Goal: Task Accomplishment & Management: Manage account settings

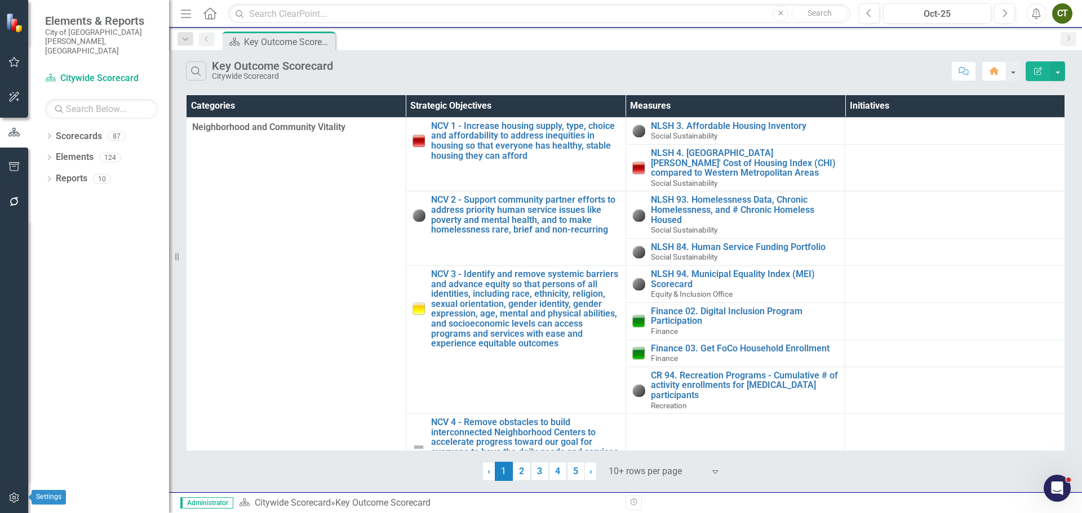
click at [11, 503] on icon "button" at bounding box center [14, 498] width 12 height 9
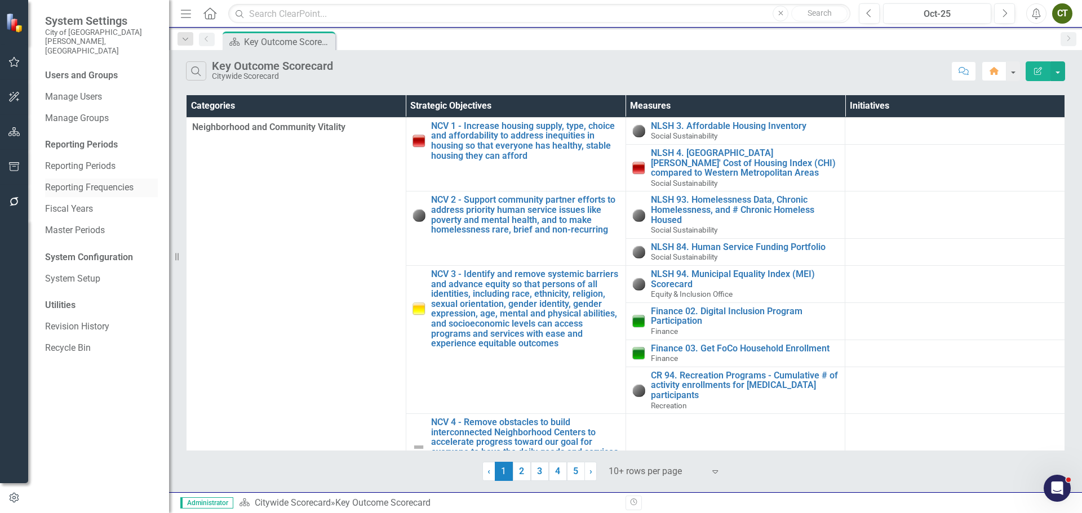
click at [96, 181] on link "Reporting Frequencies" at bounding box center [101, 187] width 113 height 13
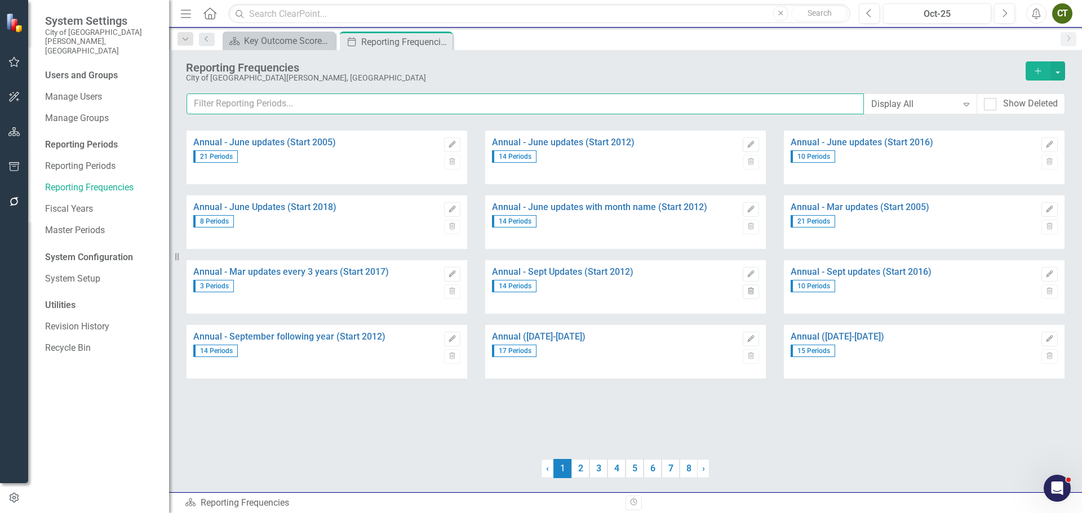
click at [414, 102] on input "text" at bounding box center [524, 104] width 677 height 21
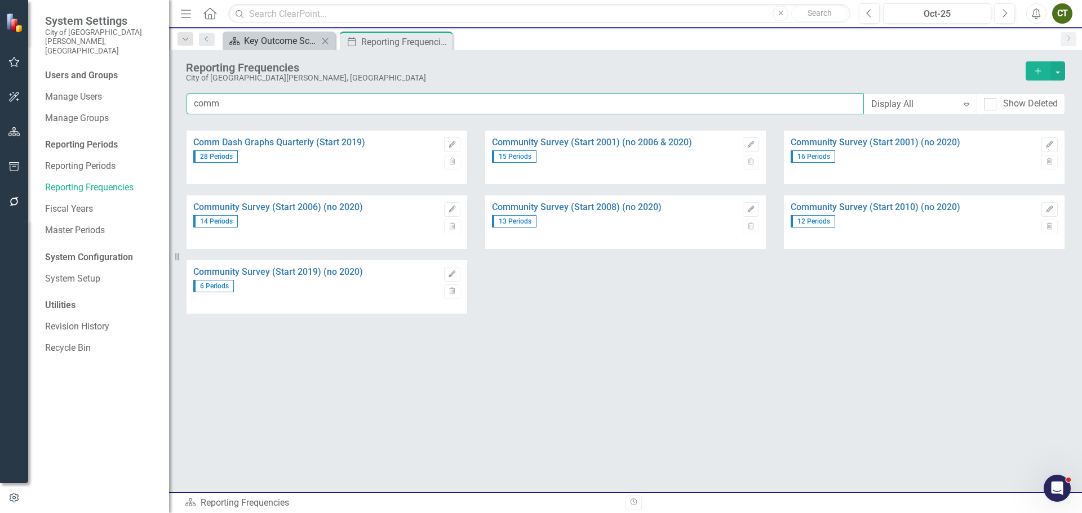
type input "comm"
click at [287, 42] on div "Key Outcome Scorecard" at bounding box center [281, 41] width 74 height 14
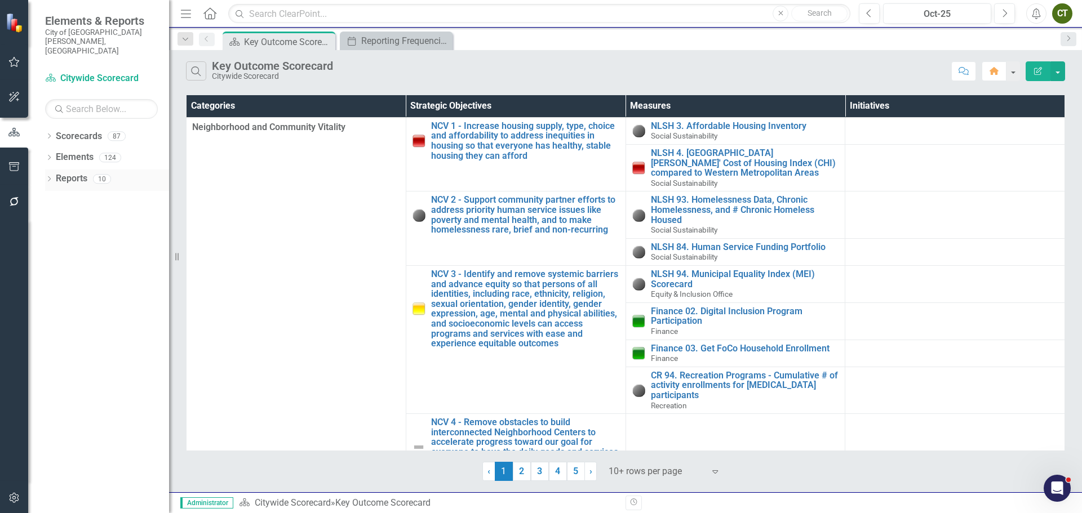
click at [81, 172] on link "Reports" at bounding box center [72, 178] width 32 height 13
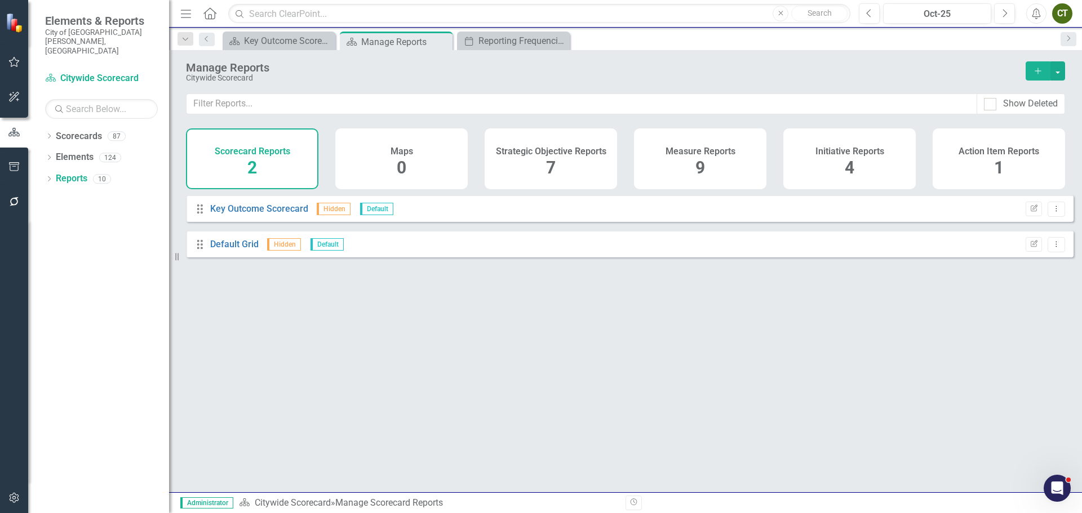
click at [697, 170] on span "9" at bounding box center [700, 168] width 10 height 20
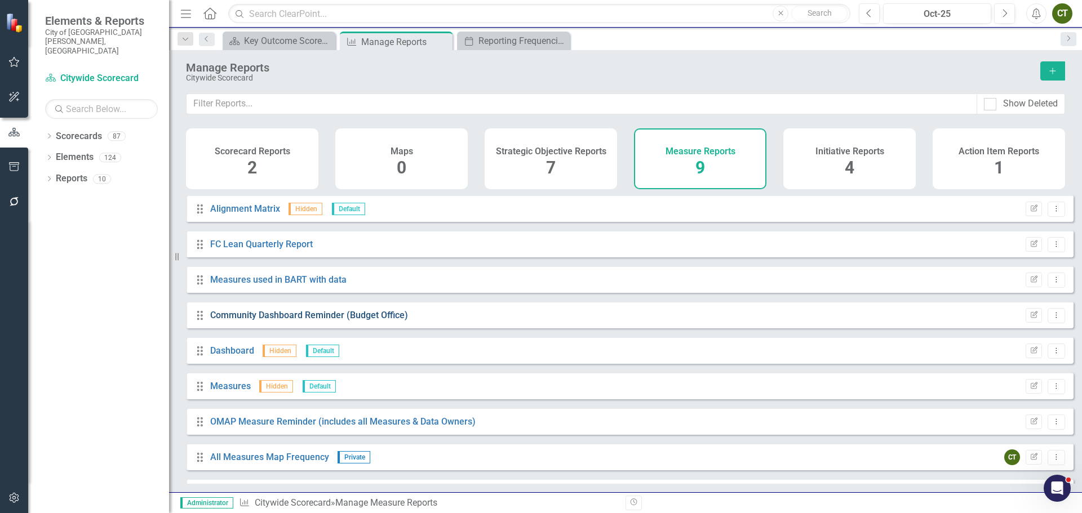
click at [245, 319] on link "Community Dashboard Reminder (Budget Office)" at bounding box center [309, 315] width 198 height 11
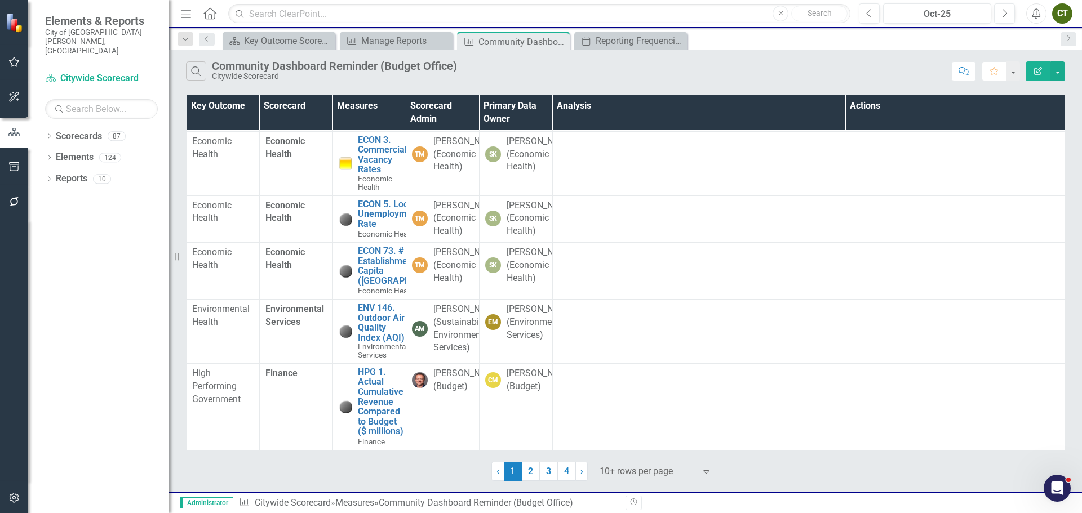
scroll to position [470, 0]
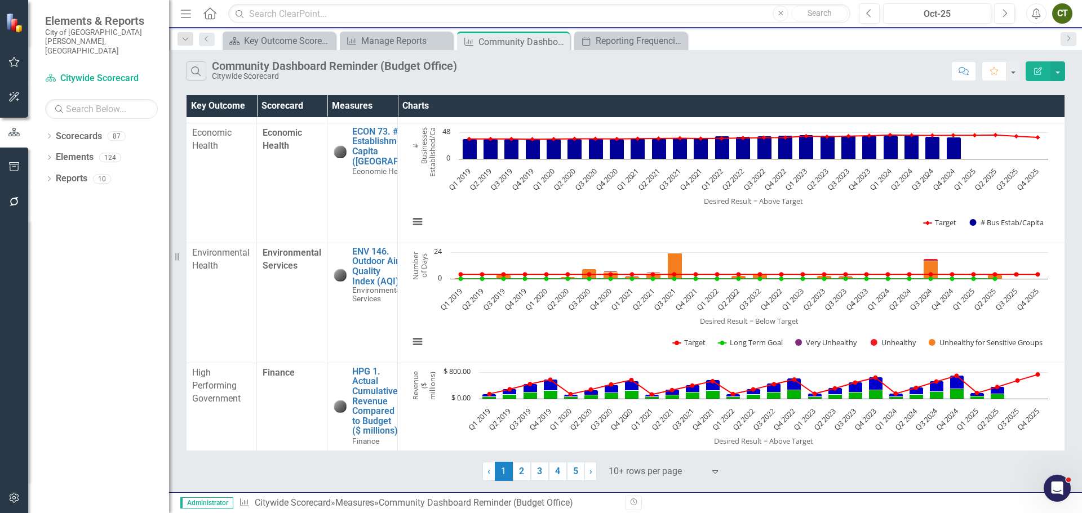
scroll to position [875, 0]
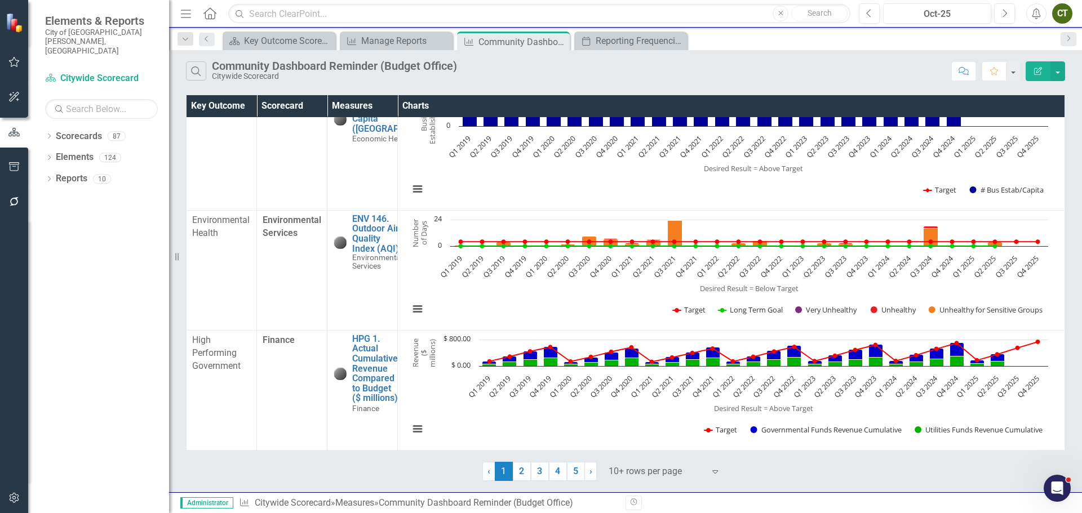
click at [521, 473] on link "2" at bounding box center [522, 471] width 18 height 19
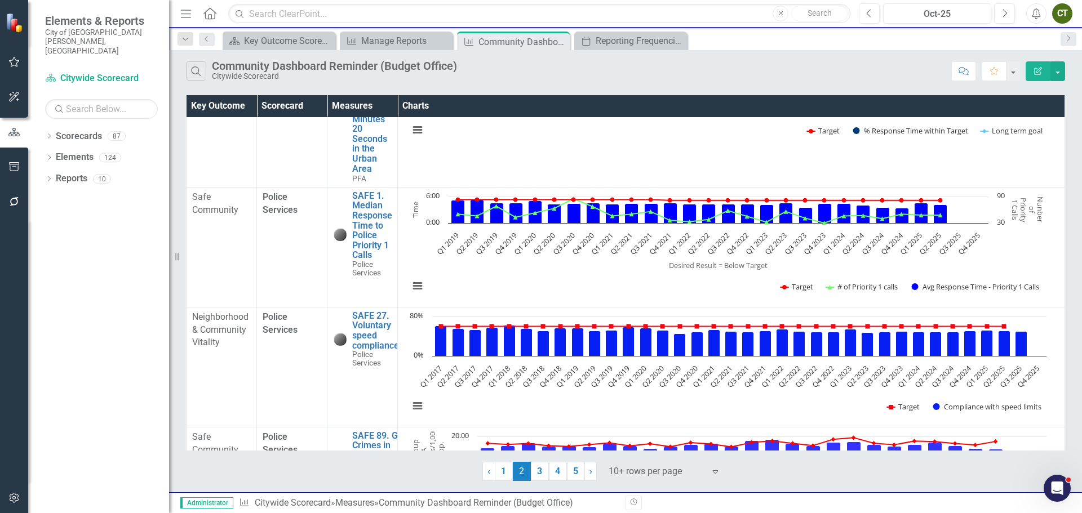
scroll to position [863, 0]
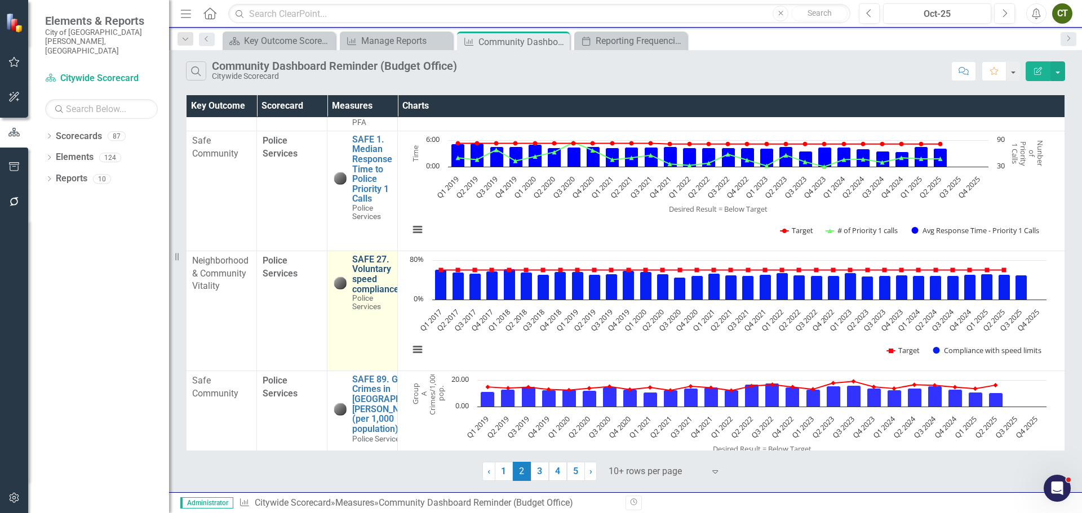
click at [374, 267] on link "SAFE 27. Voluntary speed compliance" at bounding box center [375, 274] width 47 height 39
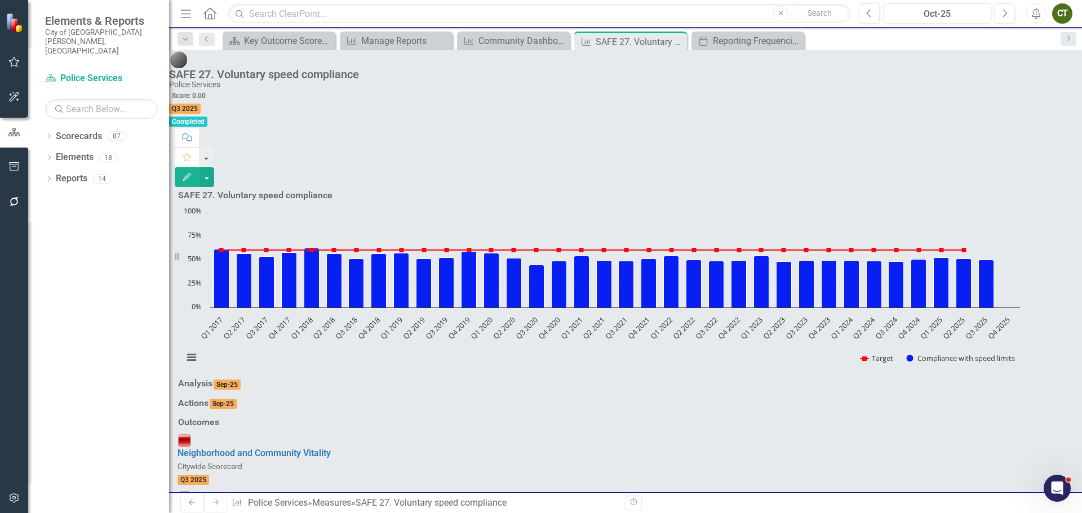
click at [785, 282] on rect "Interactive chart" at bounding box center [601, 290] width 848 height 169
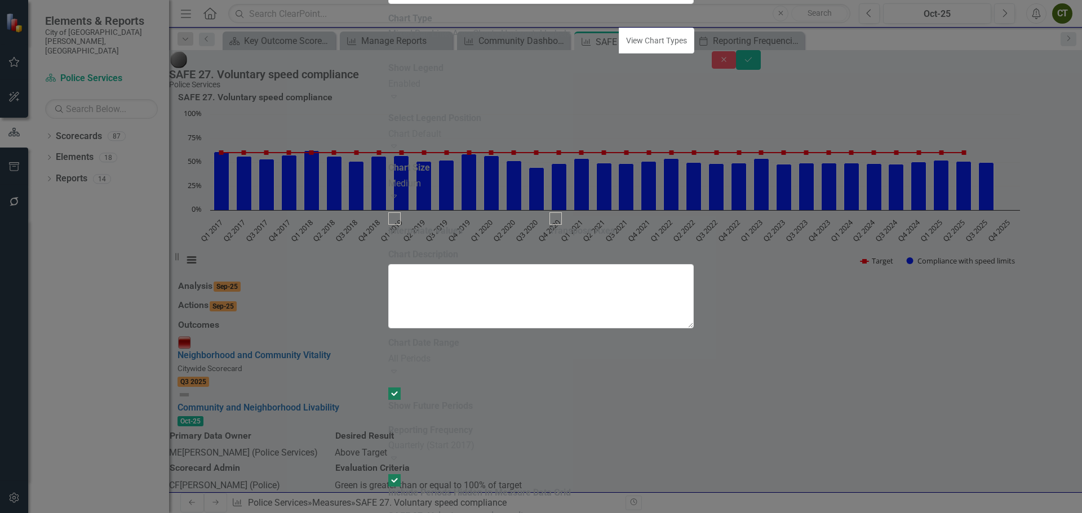
click at [527, 439] on div "Quarterly (Start 2017)" at bounding box center [540, 445] width 305 height 13
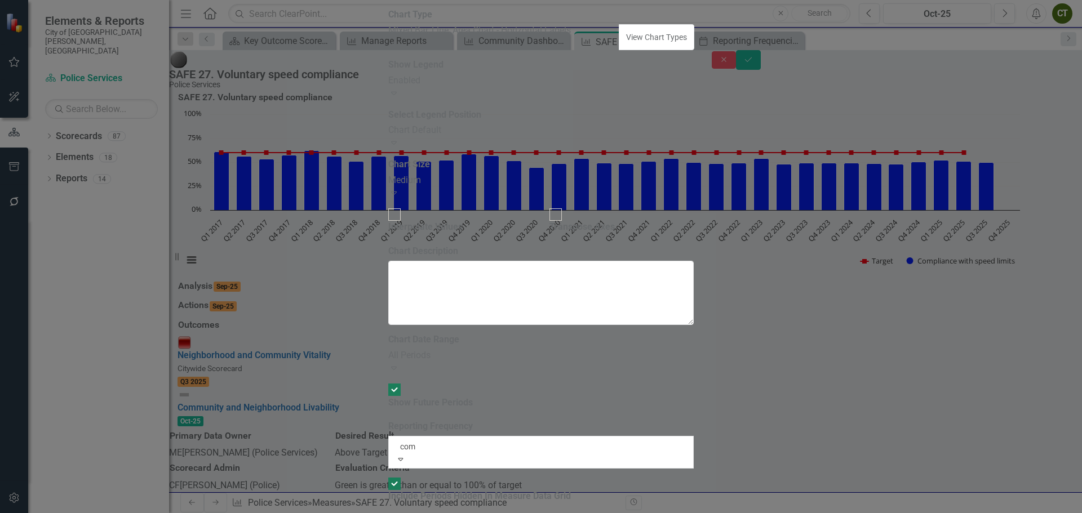
type input "comm"
click at [167, 513] on span "Comm Dash Graphs Quarterly (Start 2019)" at bounding box center [83, 519] width 167 height 11
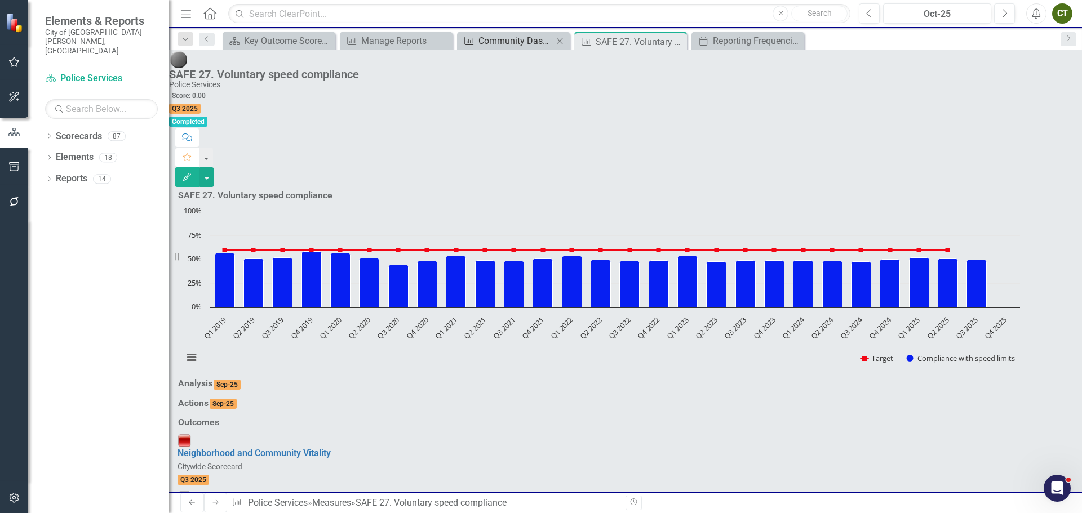
click at [518, 39] on div "Community Dashboard Reminder (Budget Office)" at bounding box center [515, 41] width 74 height 14
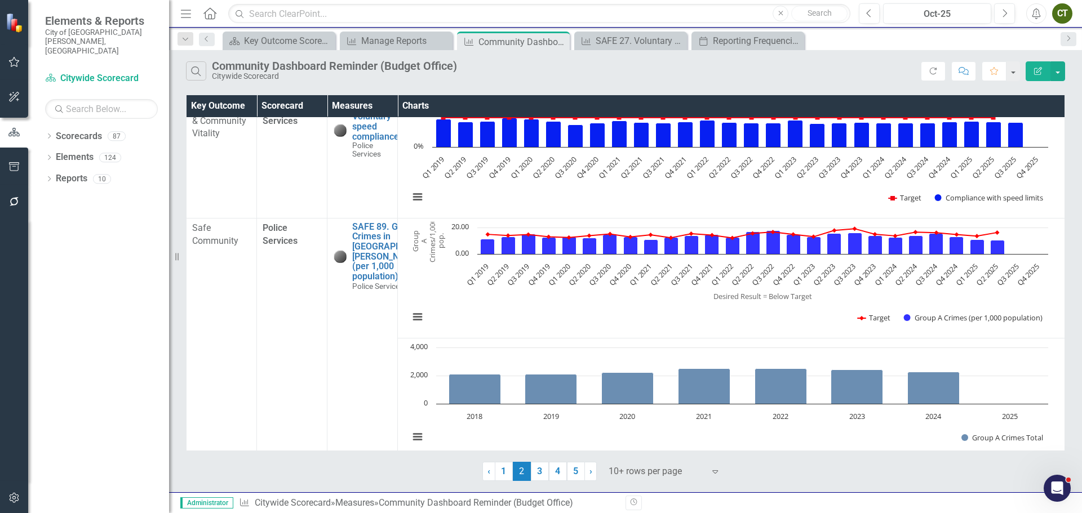
scroll to position [1032, 0]
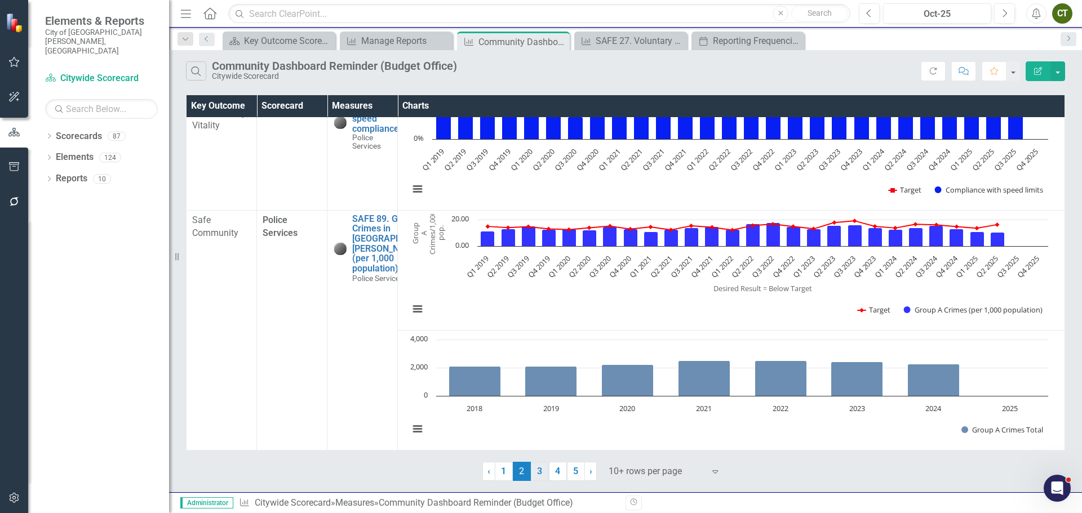
click at [536, 472] on link "3" at bounding box center [540, 471] width 18 height 19
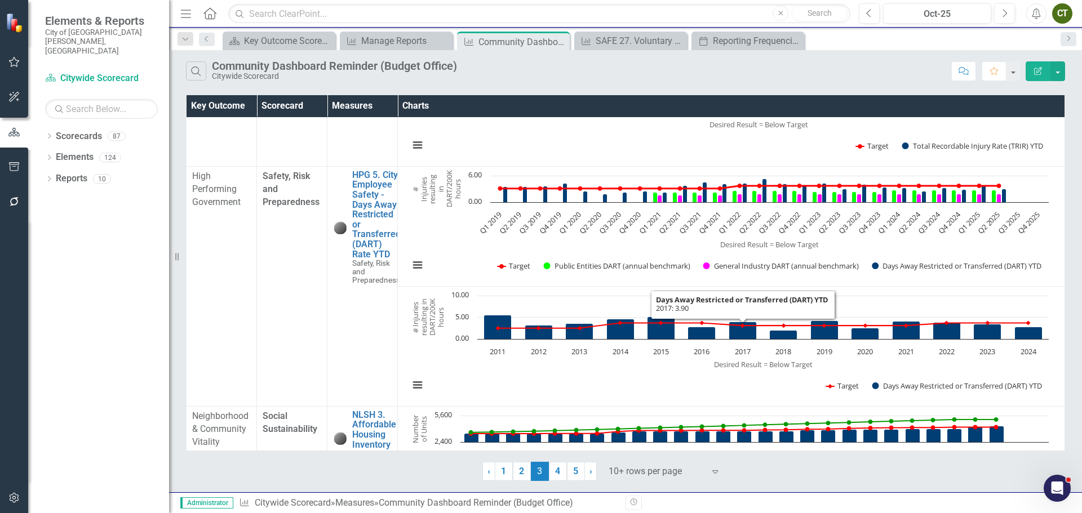
scroll to position [338, 0]
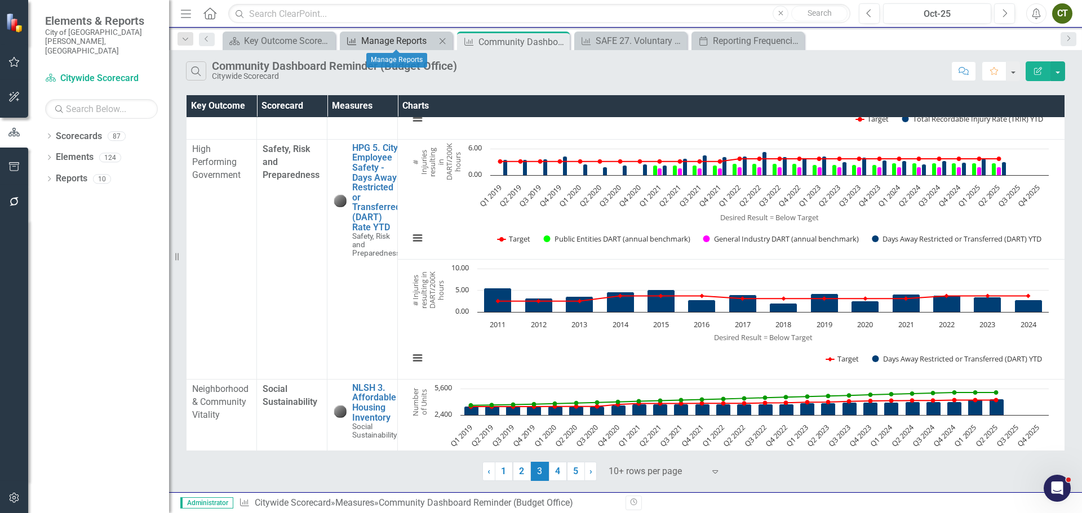
click at [394, 35] on div "Manage Reports" at bounding box center [398, 41] width 74 height 14
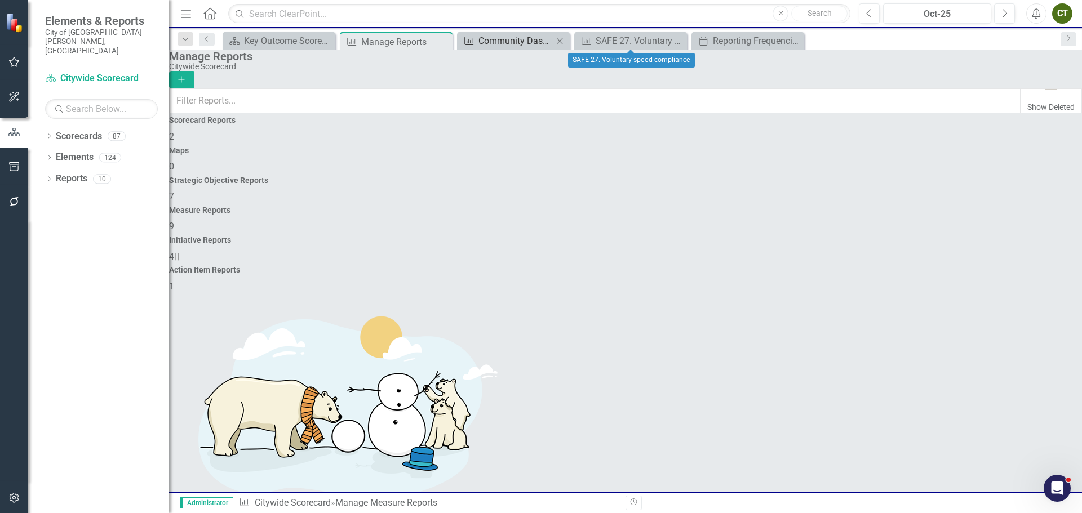
click at [530, 44] on div "Community Dashboard Reminder (Budget Office)" at bounding box center [515, 41] width 74 height 14
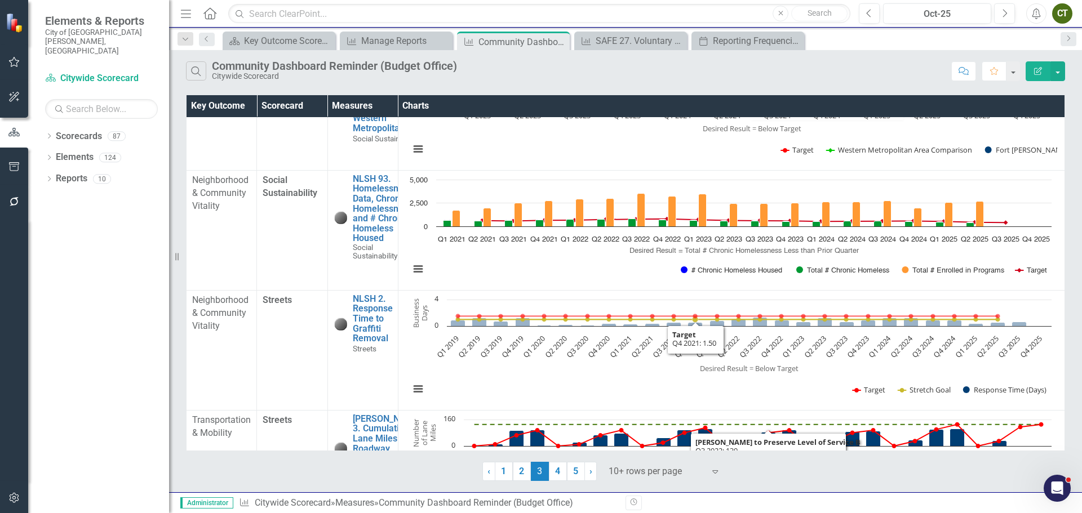
scroll to position [676, 0]
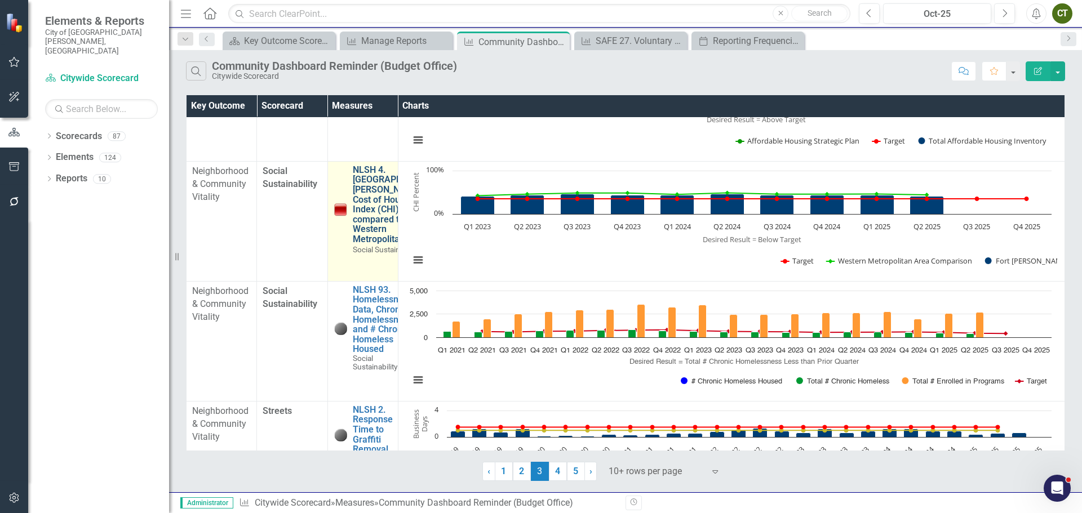
click at [373, 212] on link "NLSH 4. [GEOGRAPHIC_DATA][PERSON_NAME]' Cost of Housing Index (CHI) compared to…" at bounding box center [396, 204] width 87 height 79
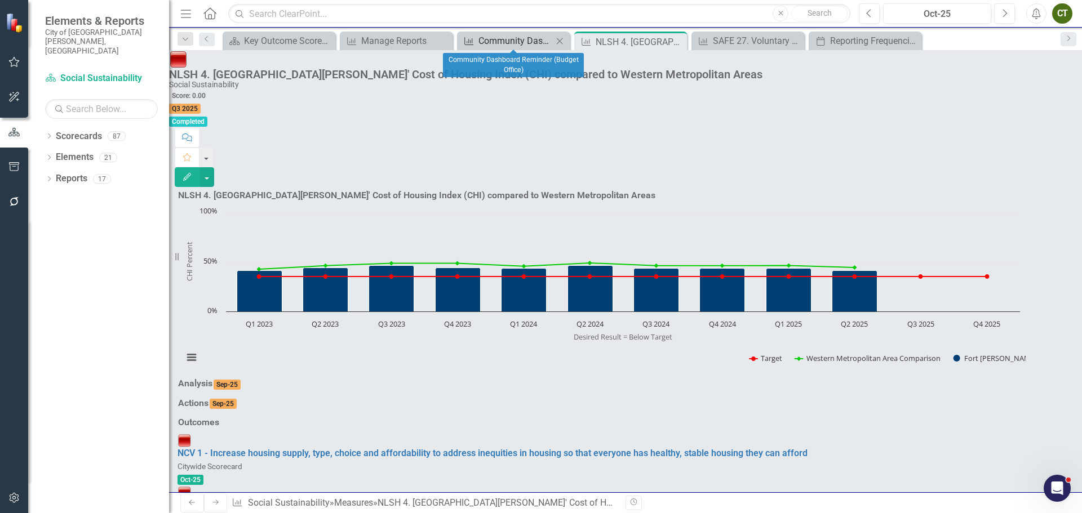
click at [502, 44] on div "Community Dashboard Reminder (Budget Office)" at bounding box center [515, 41] width 74 height 14
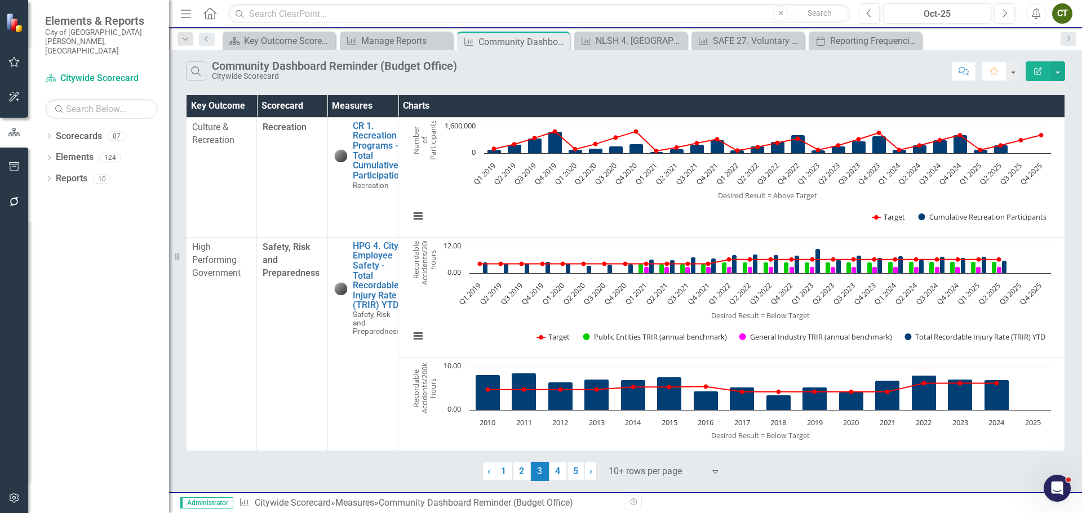
click at [1036, 72] on icon "Edit Report" at bounding box center [1038, 71] width 10 height 8
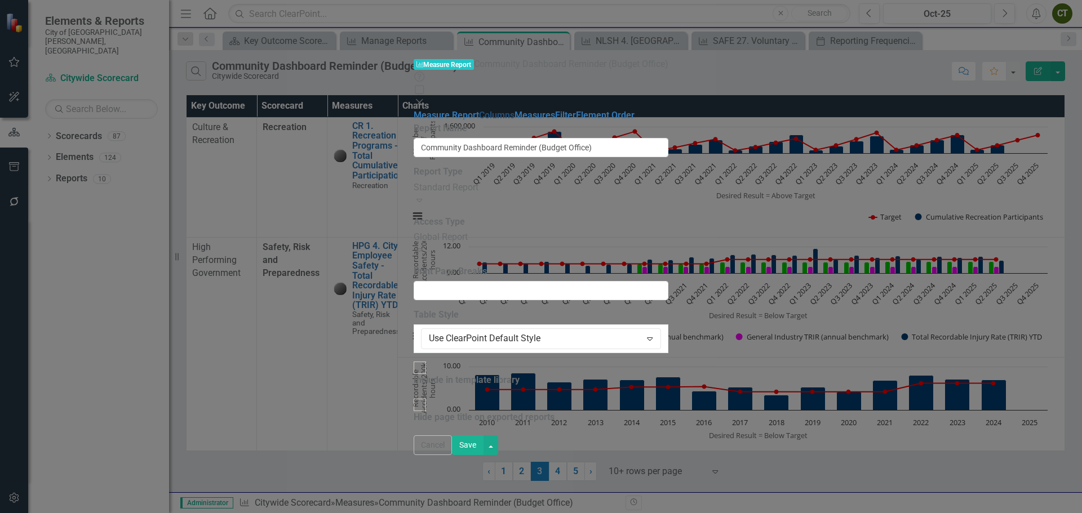
click at [479, 110] on link "Columns" at bounding box center [496, 115] width 35 height 11
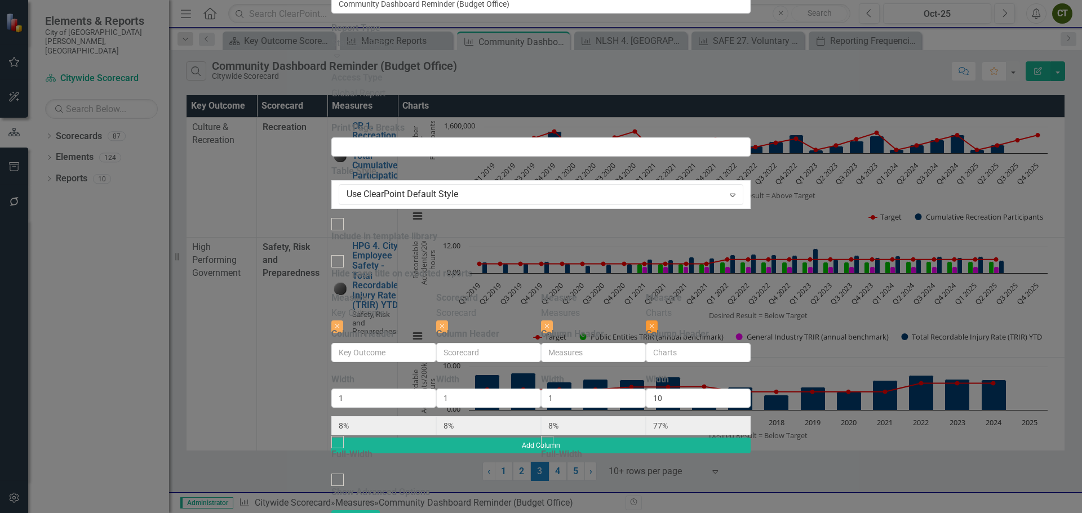
click at [654, 324] on icon "button" at bounding box center [652, 326] width 5 height 5
type input "33%"
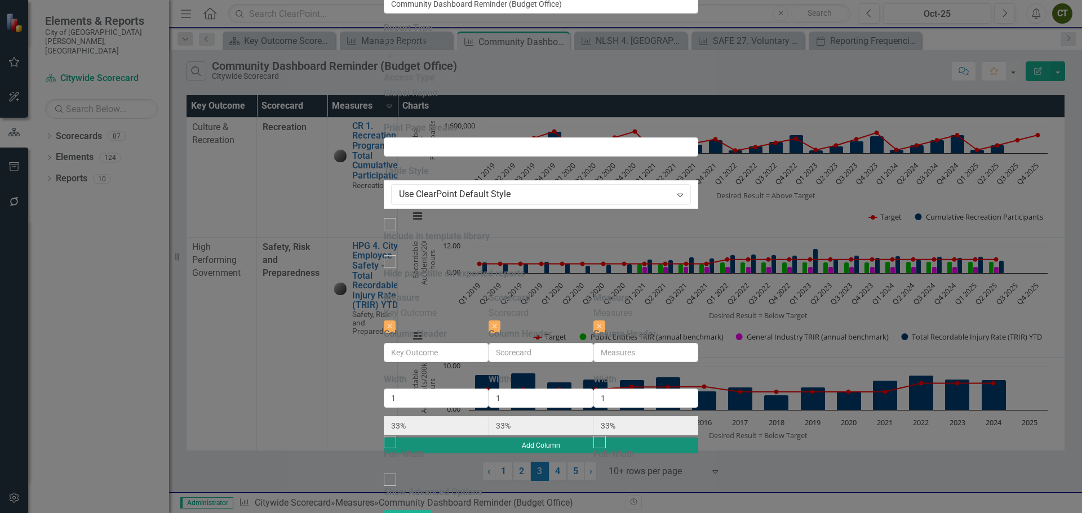
click at [698, 438] on button "Add Column" at bounding box center [541, 446] width 314 height 16
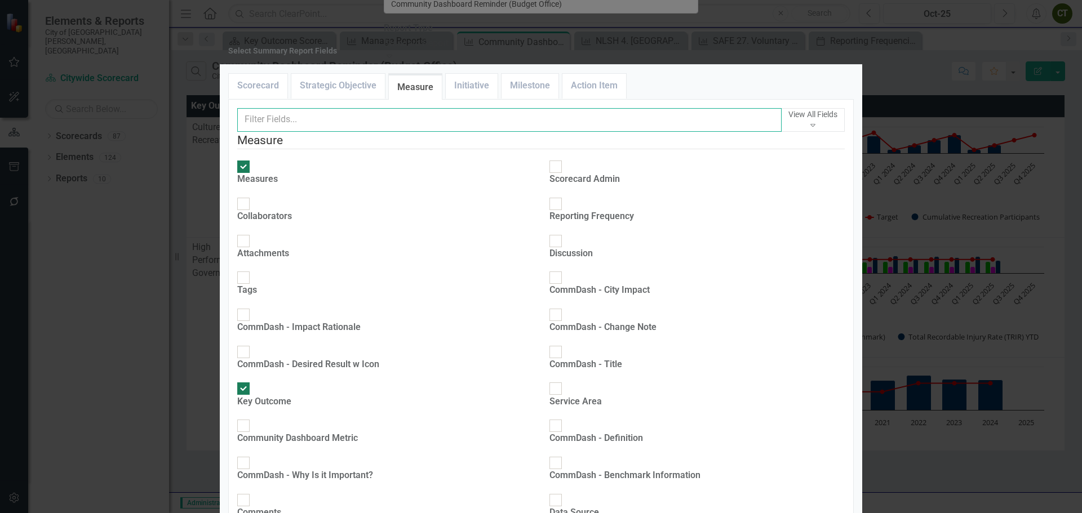
click at [322, 132] on input "text" at bounding box center [509, 120] width 544 height 24
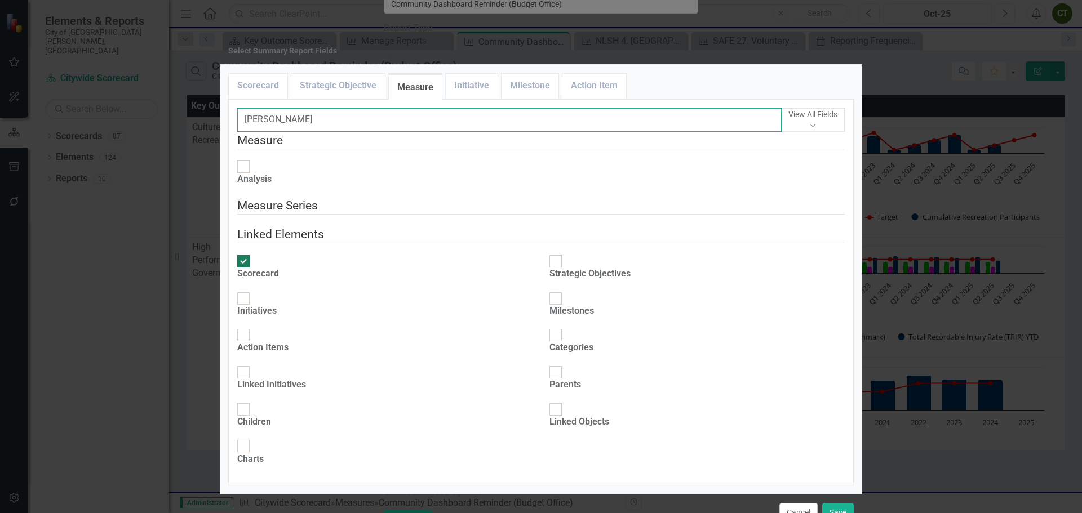
type input "ana"
click at [250, 173] on div at bounding box center [243, 167] width 12 height 12
click at [250, 176] on input "Analysis" at bounding box center [243, 166] width 17 height 17
checkbox input "true"
drag, startPoint x: 238, startPoint y: 135, endPoint x: 211, endPoint y: 128, distance: 27.3
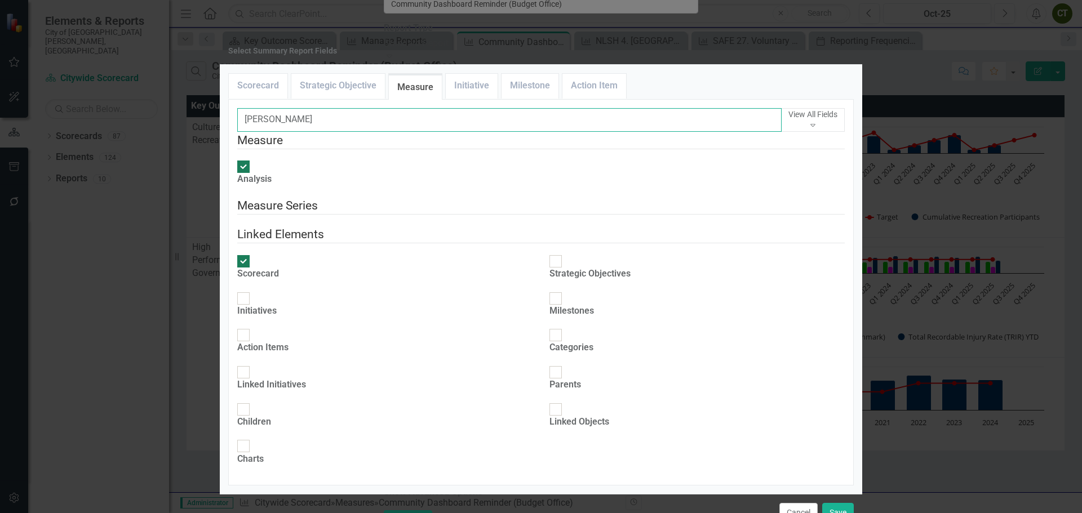
click at [212, 128] on div "Select Summary Report Fields Scorecard Strategic Objective Measure Initiative M…" at bounding box center [541, 256] width 1082 height 513
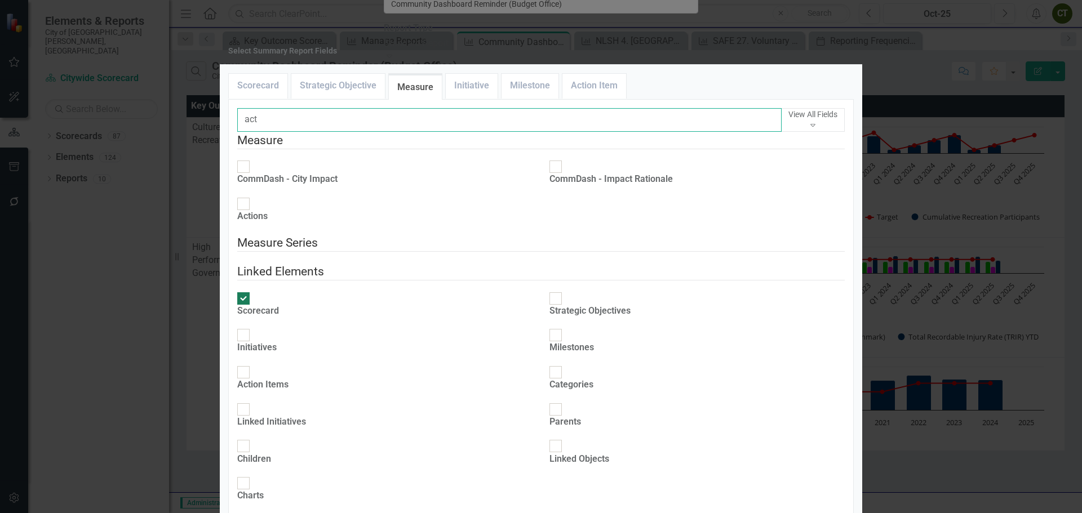
type input "act"
click at [250, 210] on div at bounding box center [243, 204] width 12 height 12
click at [252, 211] on input "Actions" at bounding box center [243, 203] width 17 height 17
checkbox input "true"
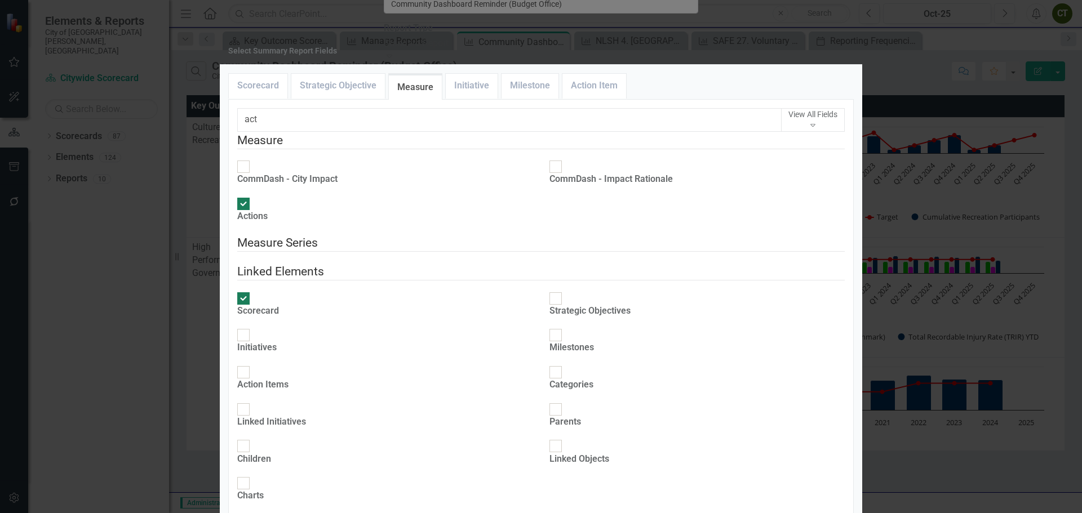
type input "20%"
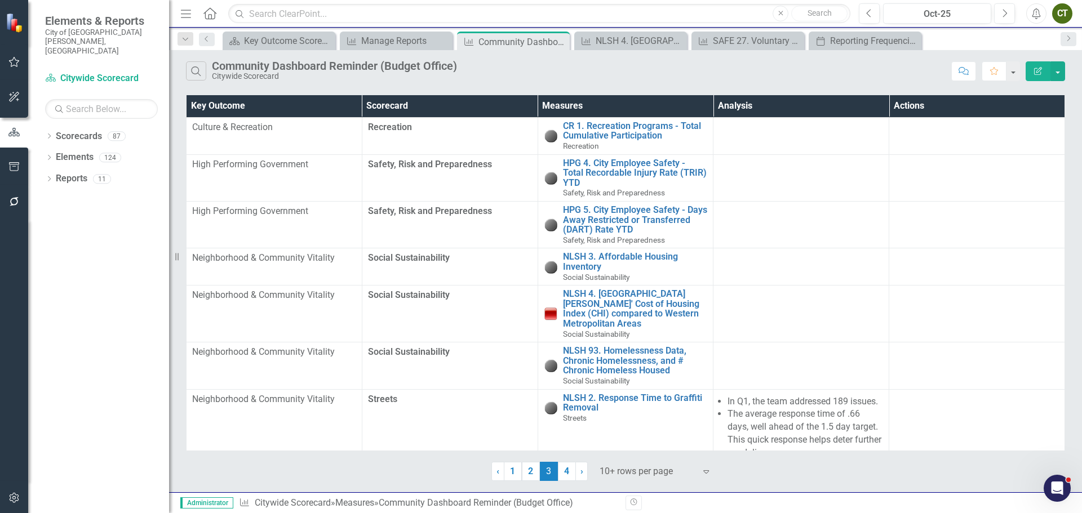
click at [1040, 72] on icon "Edit Report" at bounding box center [1038, 71] width 10 height 8
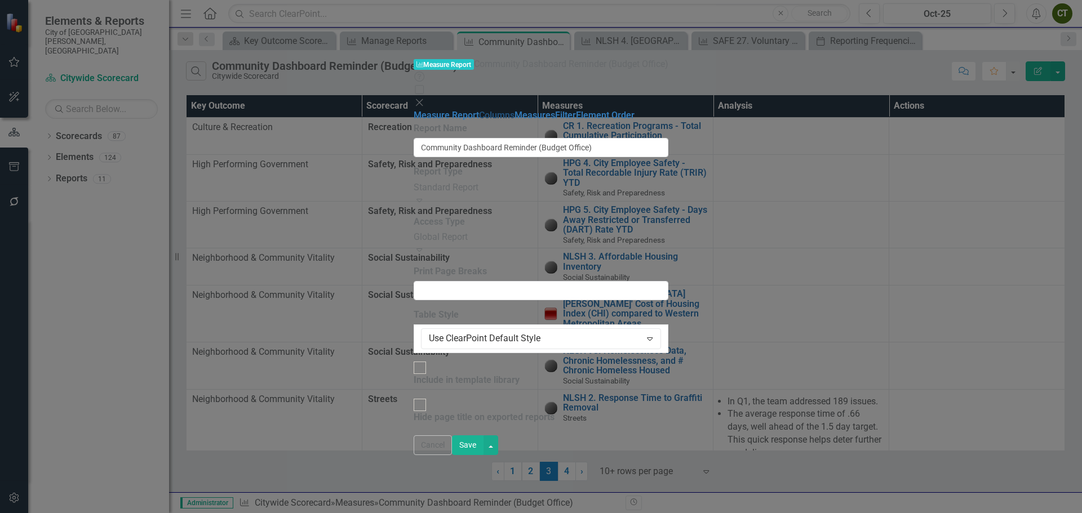
click at [479, 110] on link "Columns" at bounding box center [496, 115] width 35 height 11
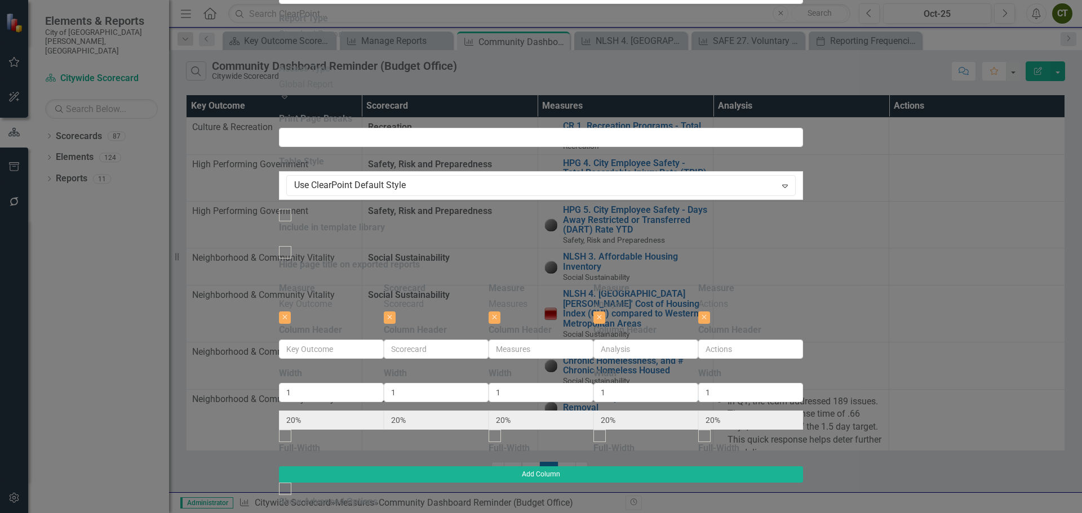
radio input "true"
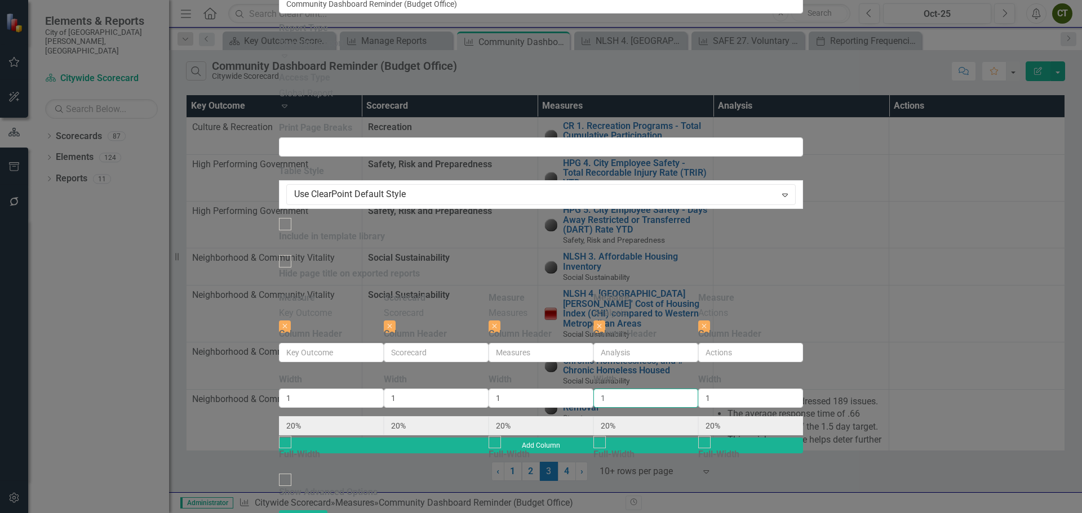
type input "2"
type input "17%"
type input "33%"
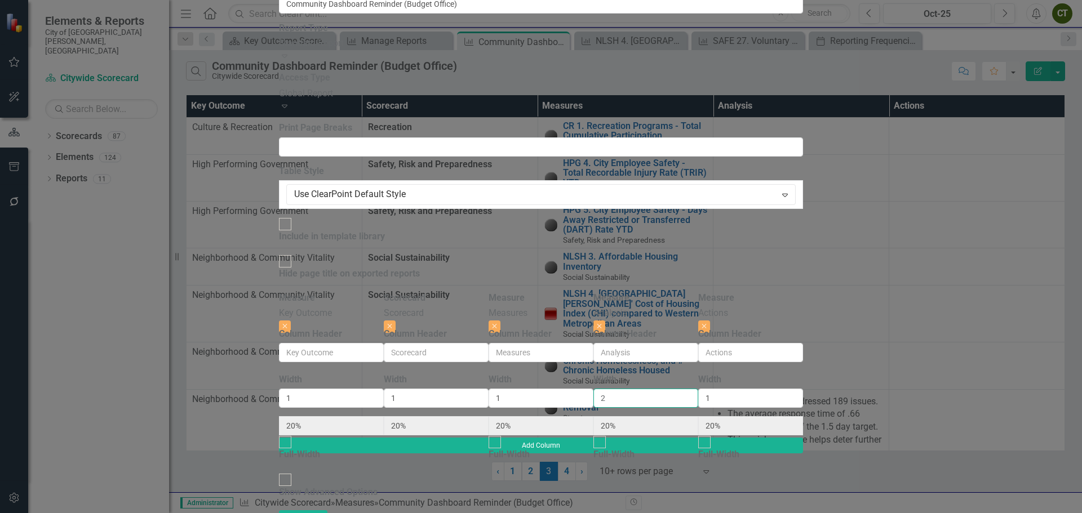
type input "17%"
click at [698, 389] on input "2" at bounding box center [645, 398] width 105 height 19
type input "3"
type input "14%"
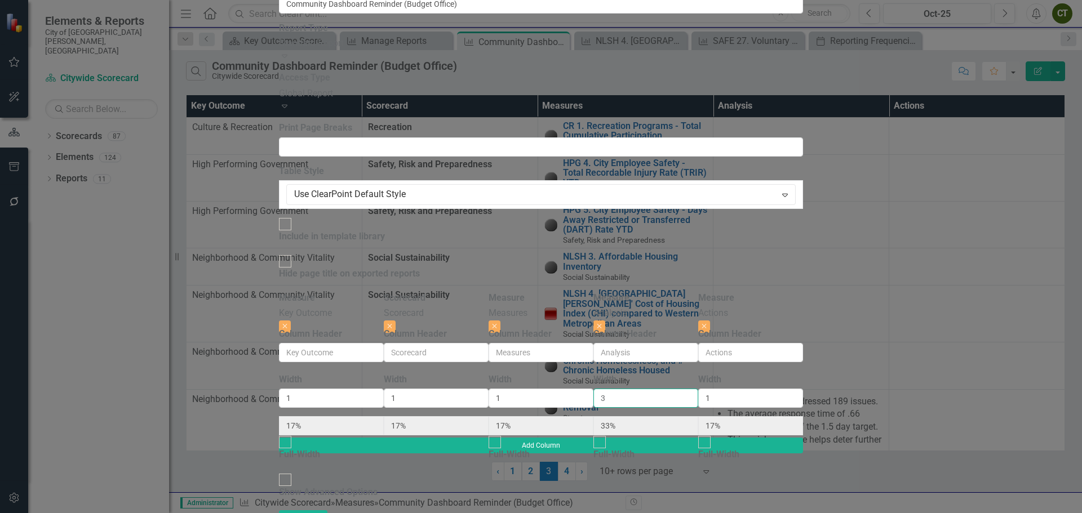
type input "14%"
type input "43%"
type input "14%"
type input "3"
click at [698, 389] on input "3" at bounding box center [645, 398] width 105 height 19
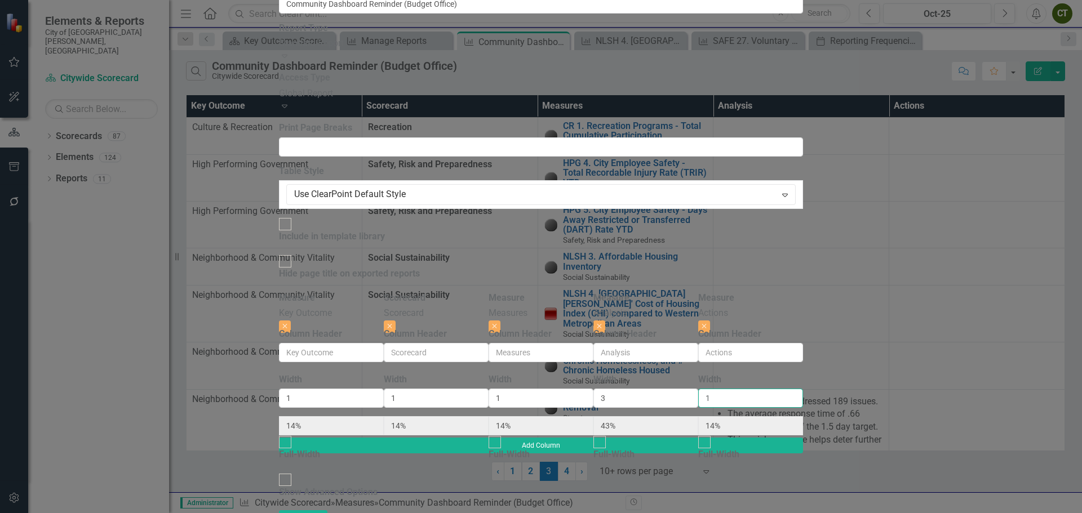
type input "2"
type input "13%"
type input "38%"
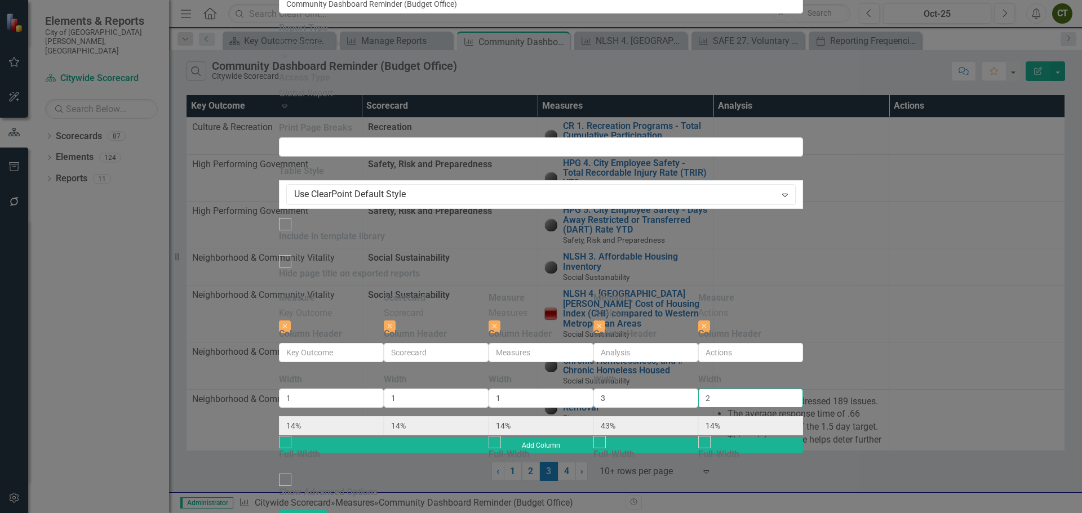
type input "25%"
click at [803, 389] on input "2" at bounding box center [750, 398] width 105 height 19
type input "3"
type input "11%"
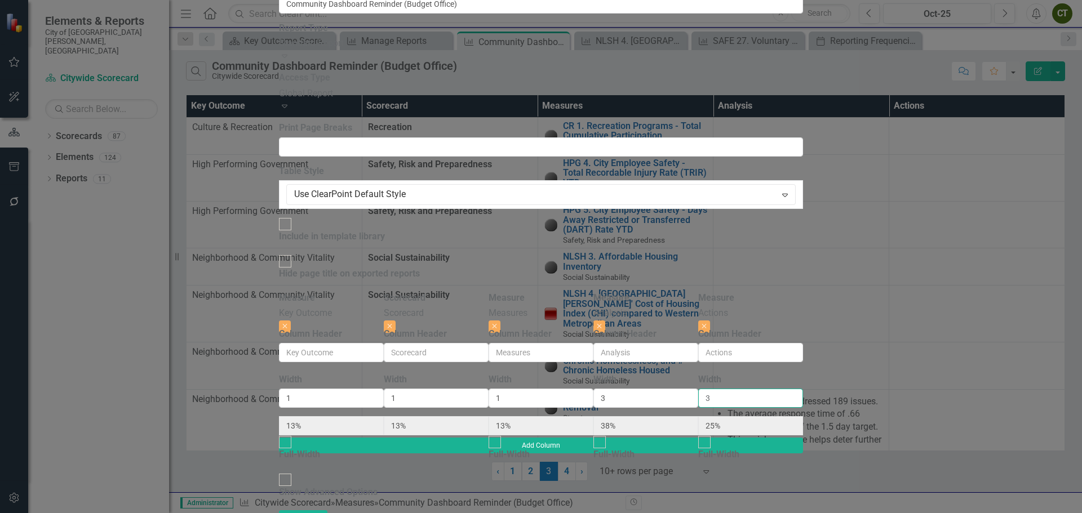
type input "11%"
type input "33%"
type input "3"
click at [803, 389] on input "3" at bounding box center [750, 398] width 105 height 19
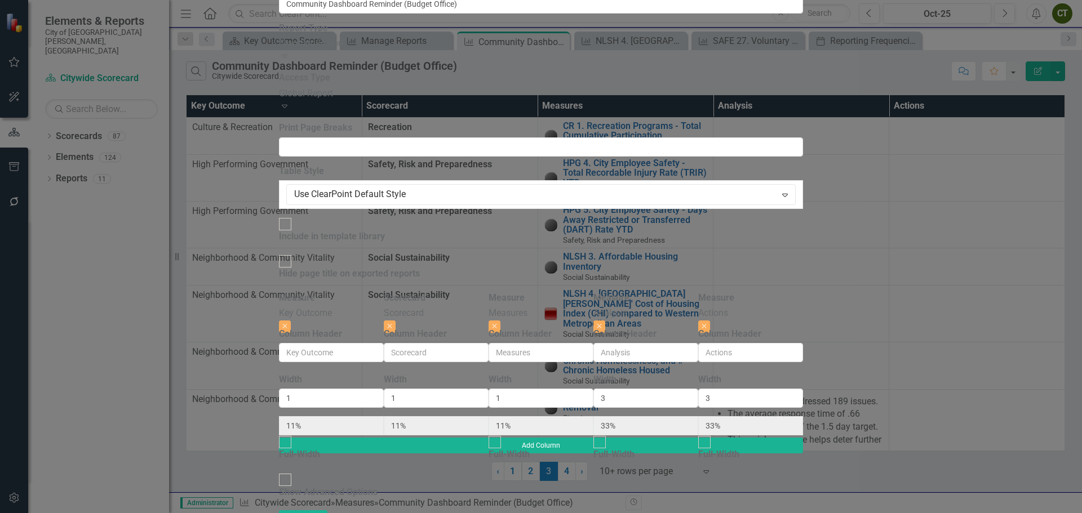
radio input "false"
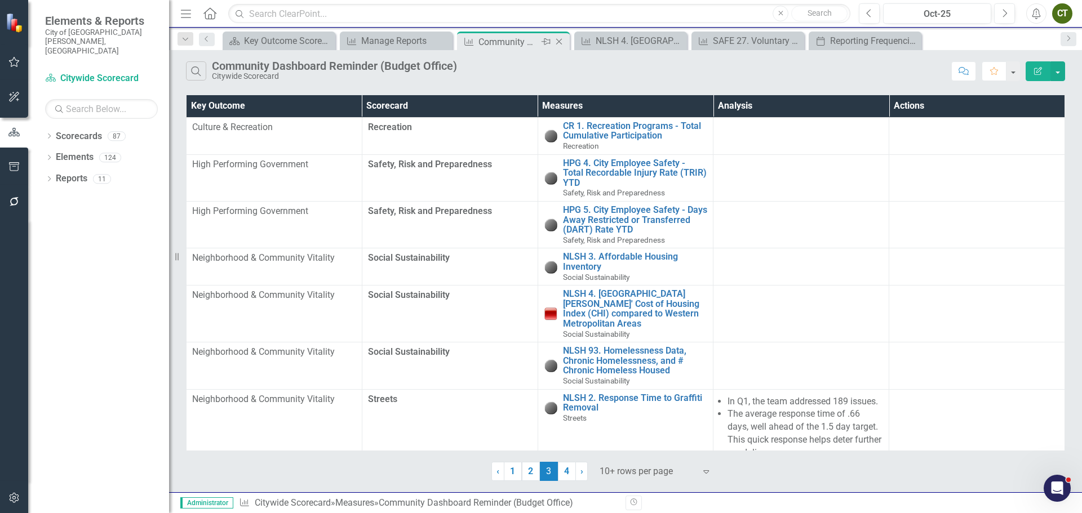
click at [558, 42] on icon at bounding box center [559, 42] width 6 height 6
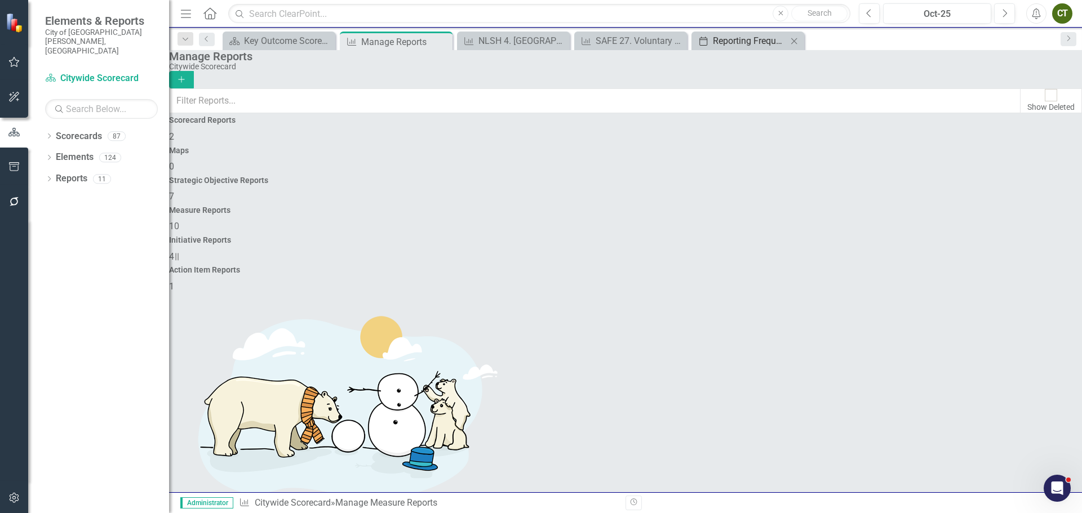
click at [741, 34] on div "Reporting Frequencies" at bounding box center [750, 41] width 74 height 14
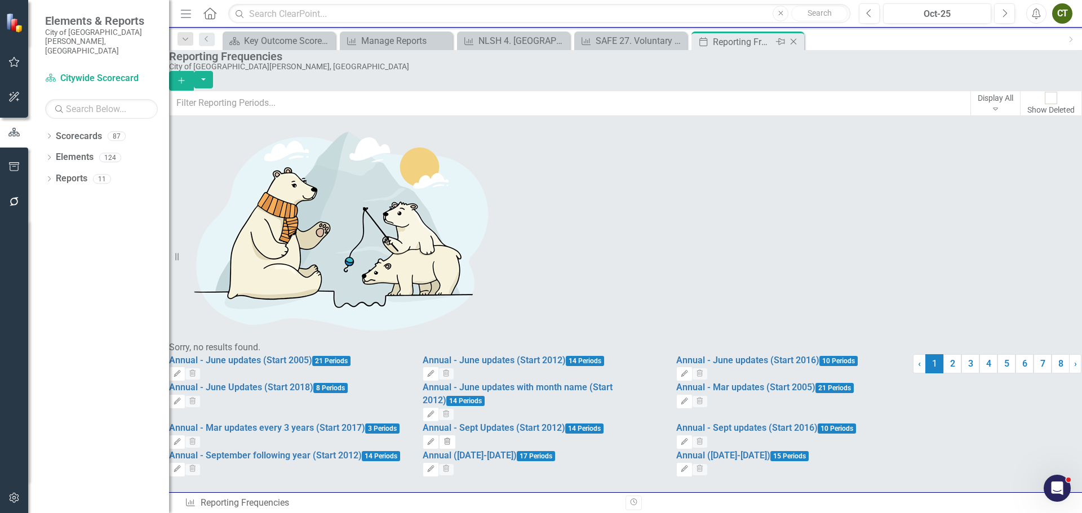
click at [794, 41] on icon at bounding box center [793, 42] width 6 height 6
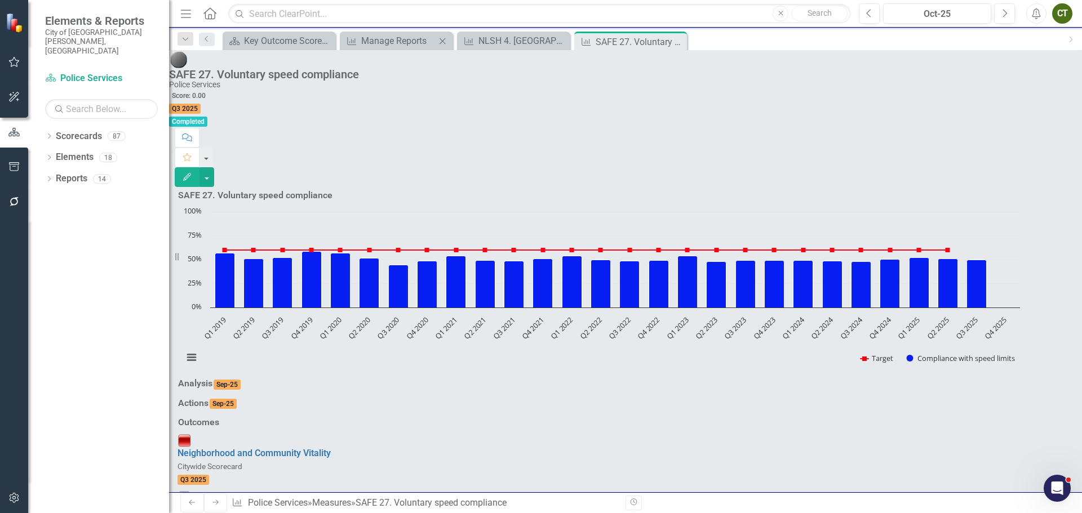
click at [396, 33] on div "Measure Manage Reports Close" at bounding box center [396, 41] width 113 height 19
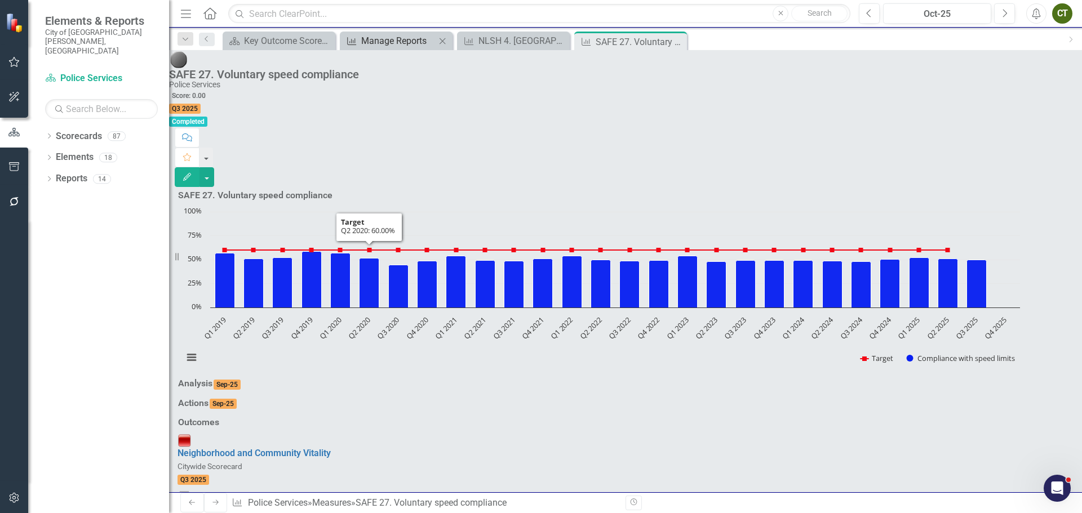
click at [400, 35] on div "Manage Reports" at bounding box center [398, 41] width 74 height 14
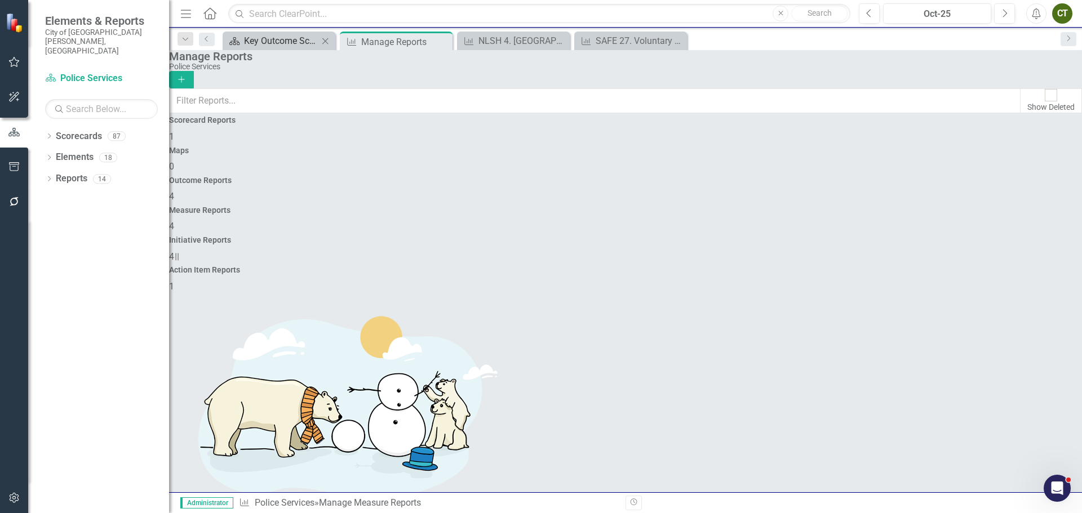
click at [260, 41] on div "Key Outcome Scorecard" at bounding box center [281, 41] width 74 height 14
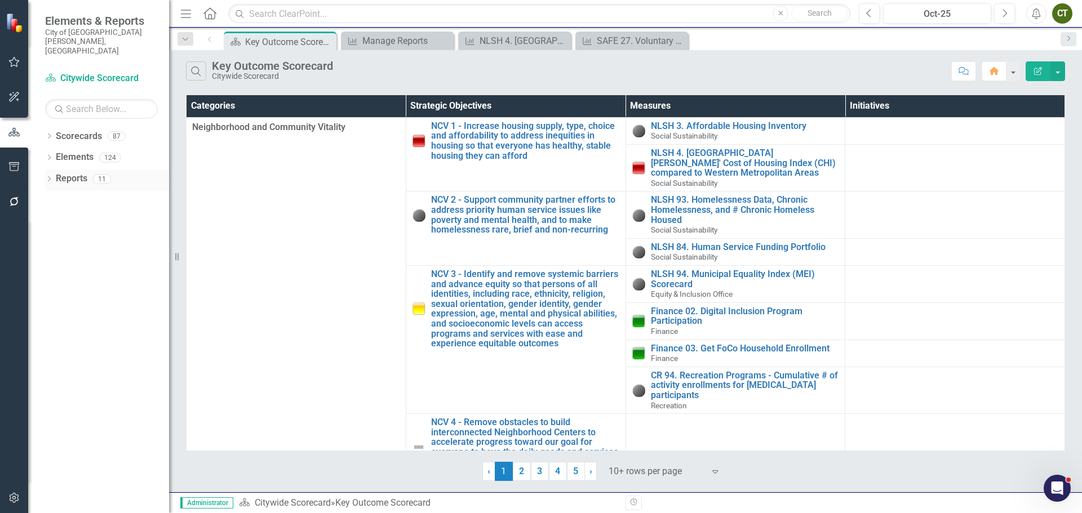
click at [72, 172] on link "Reports" at bounding box center [72, 178] width 32 height 13
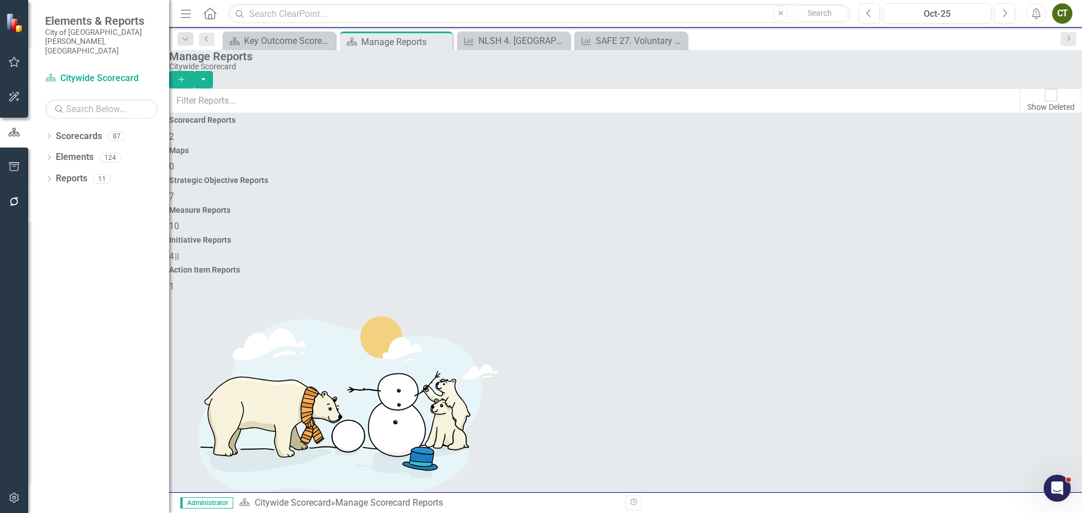
click at [179, 221] on span "10" at bounding box center [174, 226] width 10 height 11
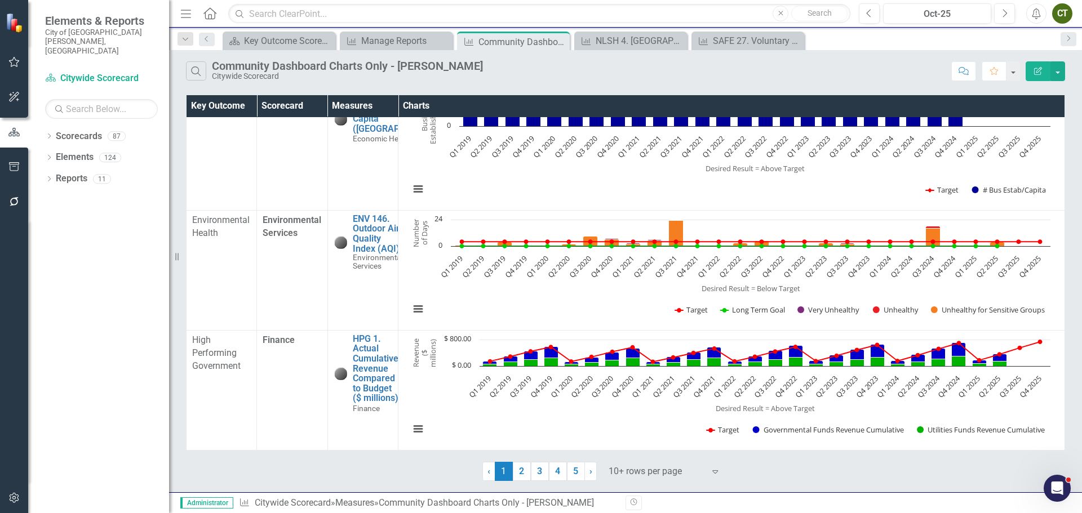
scroll to position [875, 0]
click at [523, 469] on link "2" at bounding box center [522, 471] width 18 height 19
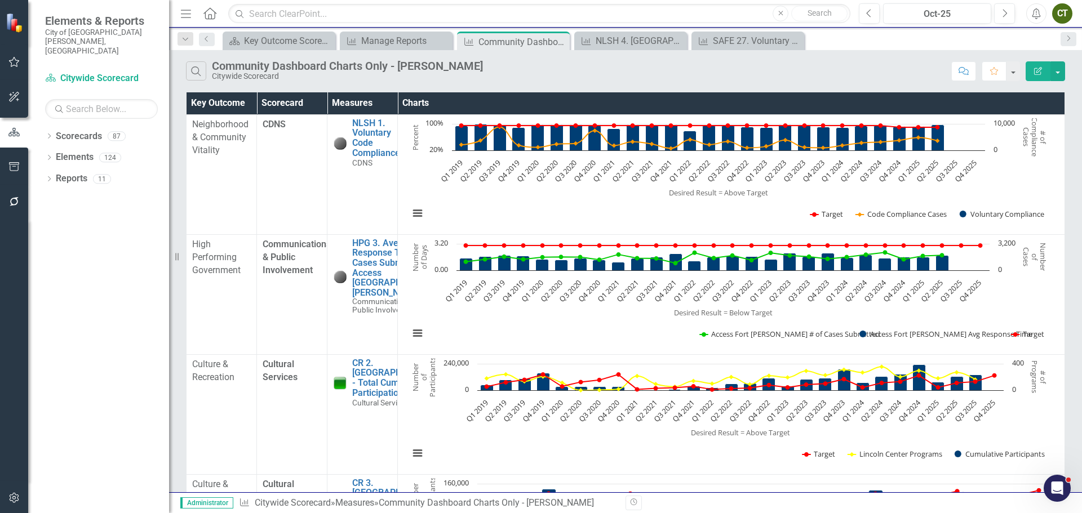
scroll to position [0, 0]
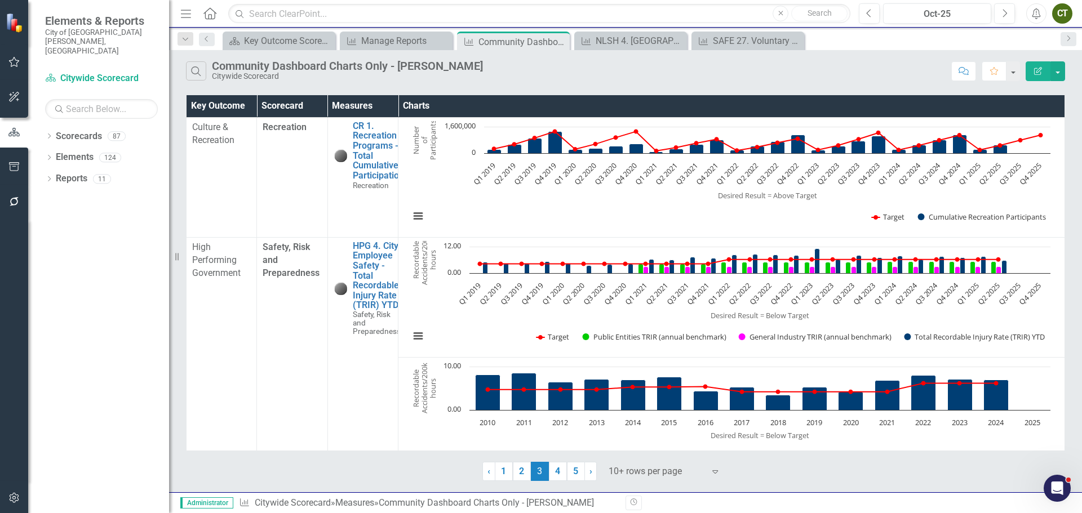
scroll to position [789, 0]
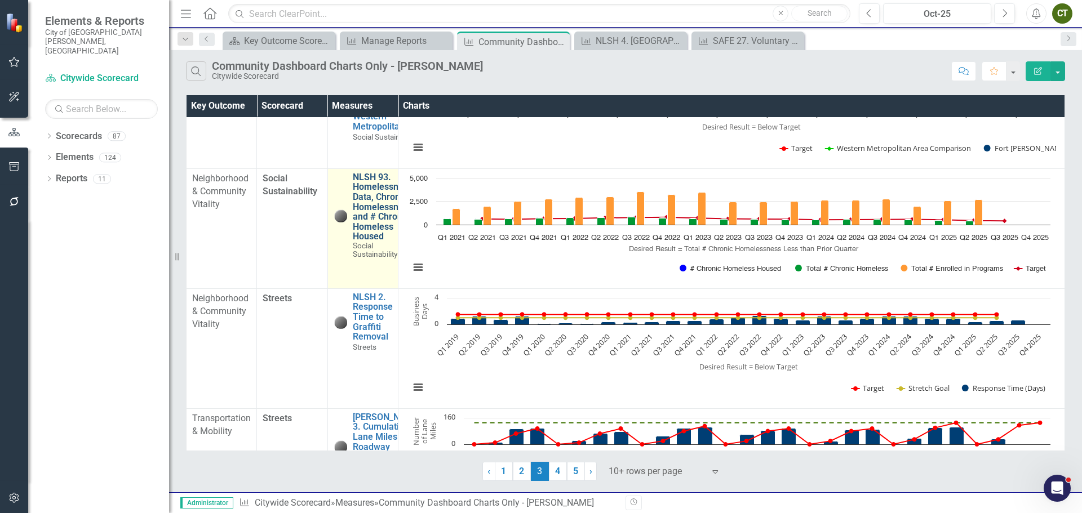
click at [368, 200] on link "NLSH 93. Homelessness Data, Chronic Homelessness, and # Chronic Homeless Housed" at bounding box center [384, 206] width 62 height 69
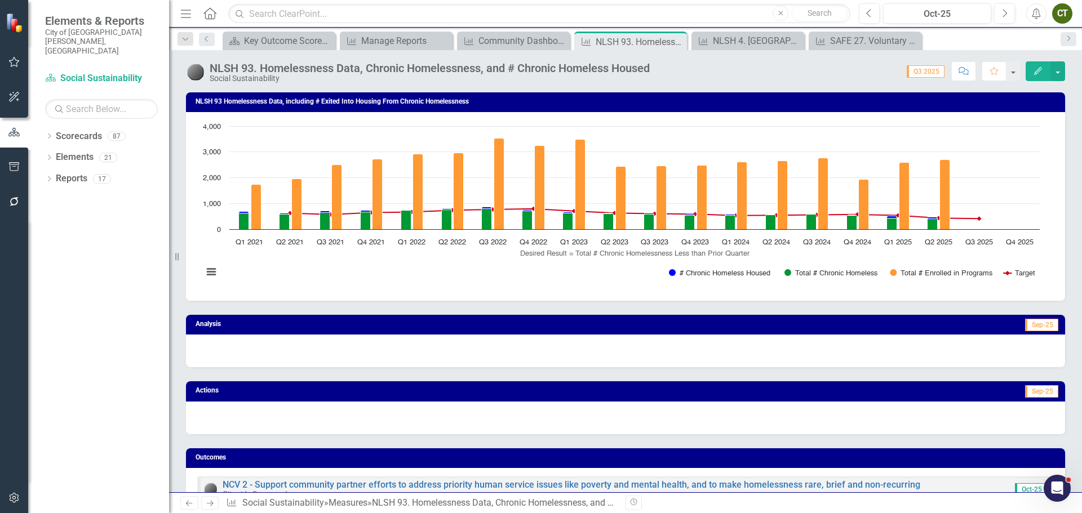
click at [450, 275] on rect "Interactive chart" at bounding box center [621, 205] width 848 height 169
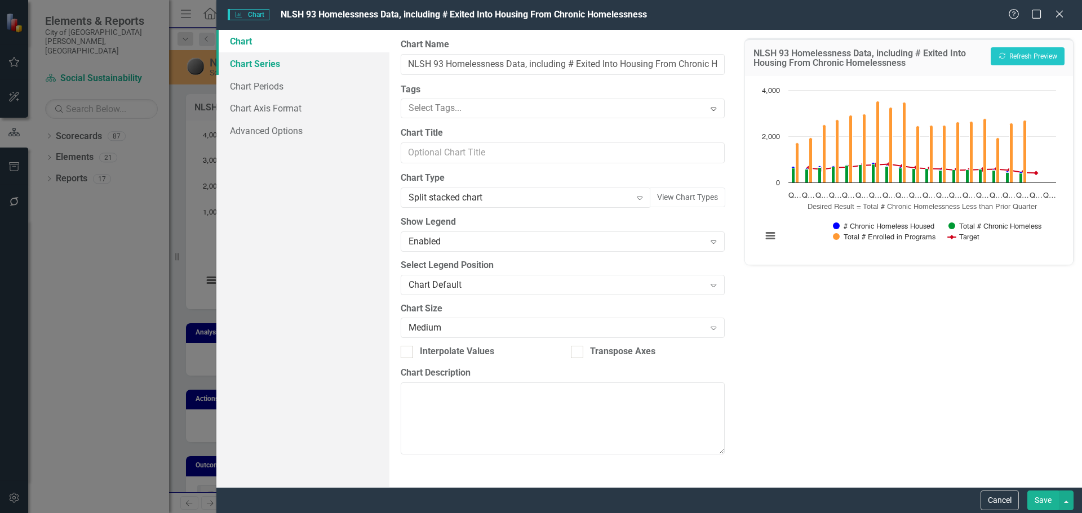
click at [266, 66] on link "Chart Series" at bounding box center [302, 63] width 173 height 23
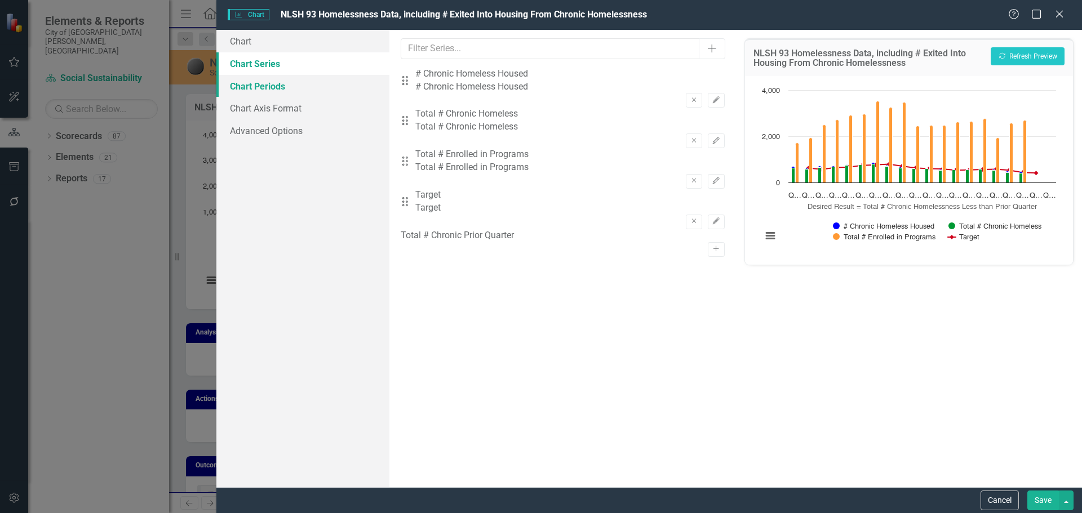
click at [286, 87] on link "Chart Periods" at bounding box center [302, 86] width 173 height 23
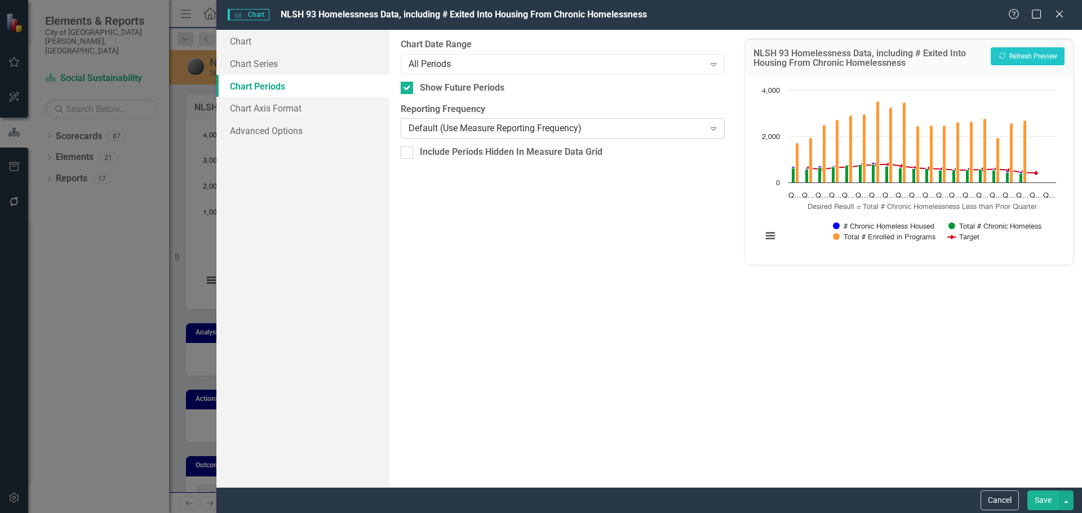
click at [491, 126] on div "Default (Use Measure Reporting Frequency)" at bounding box center [556, 128] width 296 height 13
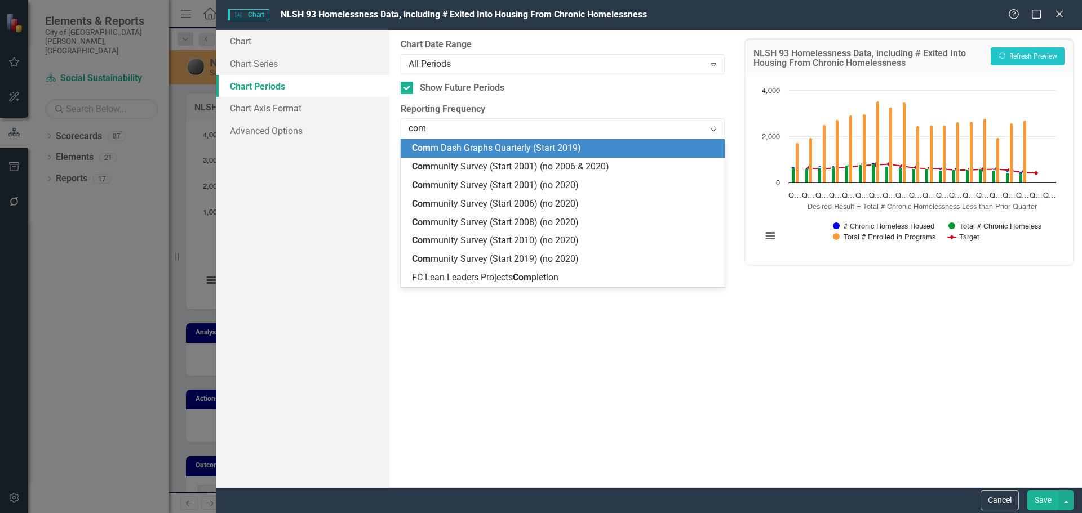
type input "comm"
click at [498, 154] on div "Comm Dash Graphs Quarterly (Start 2019)" at bounding box center [564, 148] width 305 height 13
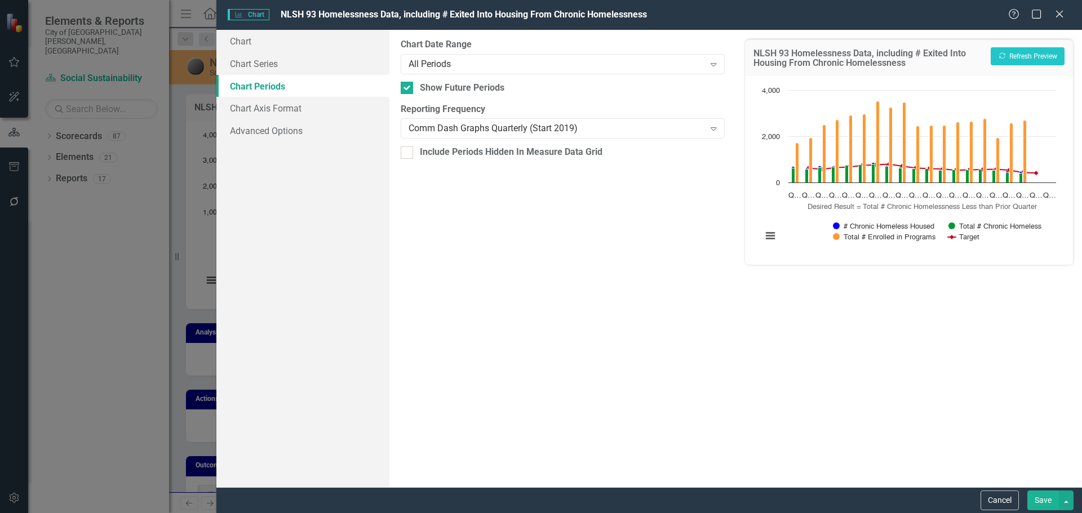
click at [1047, 503] on button "Save" at bounding box center [1043, 501] width 32 height 20
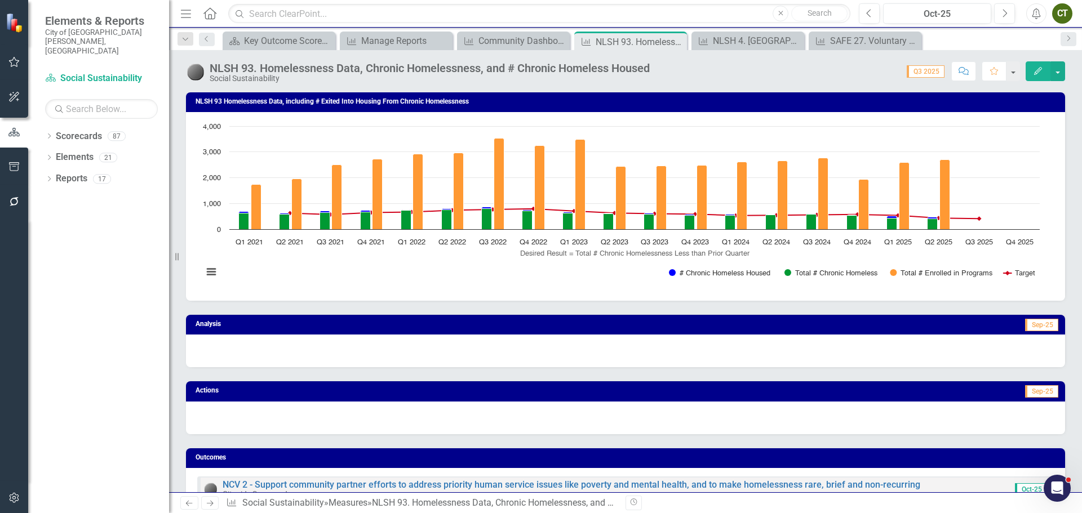
click at [546, 269] on rect "Interactive chart" at bounding box center [621, 205] width 848 height 169
click at [546, 269] on body "Elements & Reports City of Fort Collins, CO Scorecard Social Sustainability Sea…" at bounding box center [541, 256] width 1082 height 513
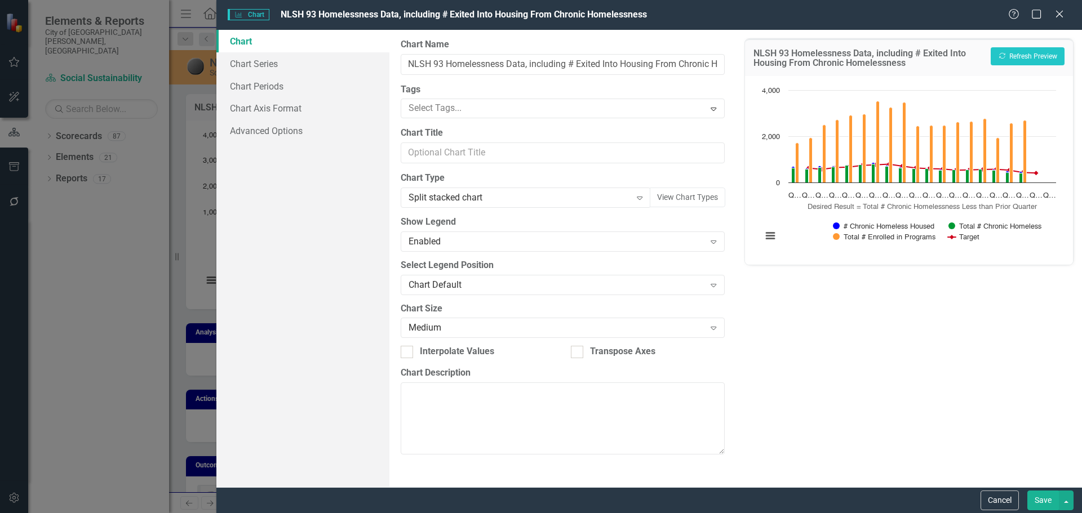
click at [546, 271] on div "Charts Chart NLSH 93 Homelessness Data, including # Exited Into Housing From Ch…" at bounding box center [541, 256] width 1082 height 513
click at [282, 89] on link "Chart Periods" at bounding box center [302, 86] width 173 height 23
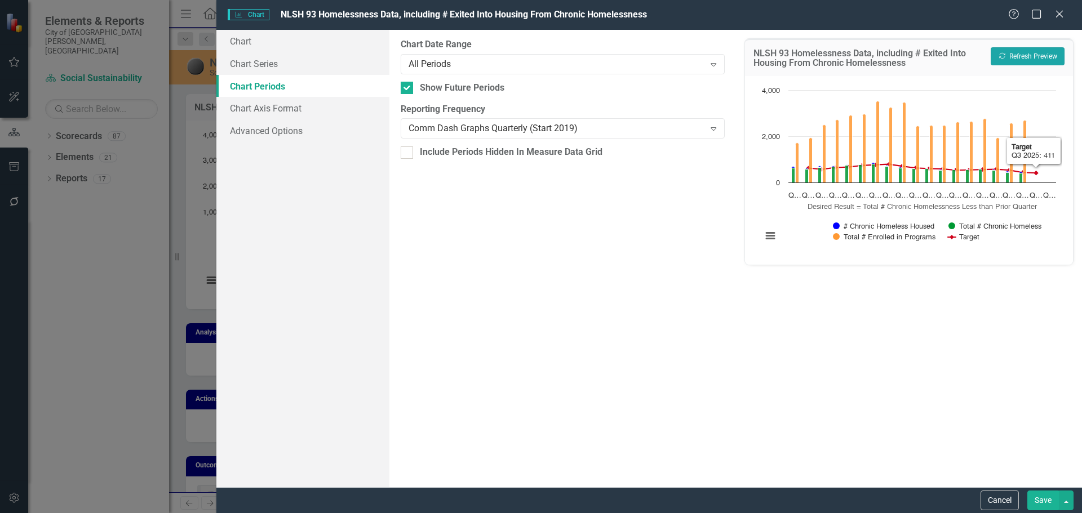
click at [1041, 56] on button "Recalculate Refresh Preview" at bounding box center [1027, 56] width 74 height 18
click at [1038, 500] on button "Save" at bounding box center [1043, 501] width 32 height 20
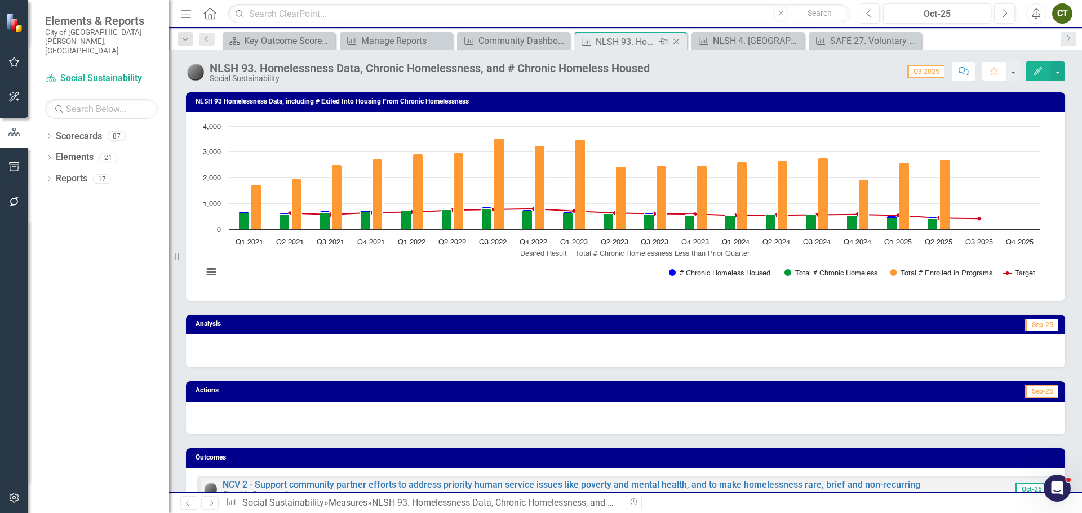
click at [679, 40] on icon "Close" at bounding box center [675, 41] width 11 height 9
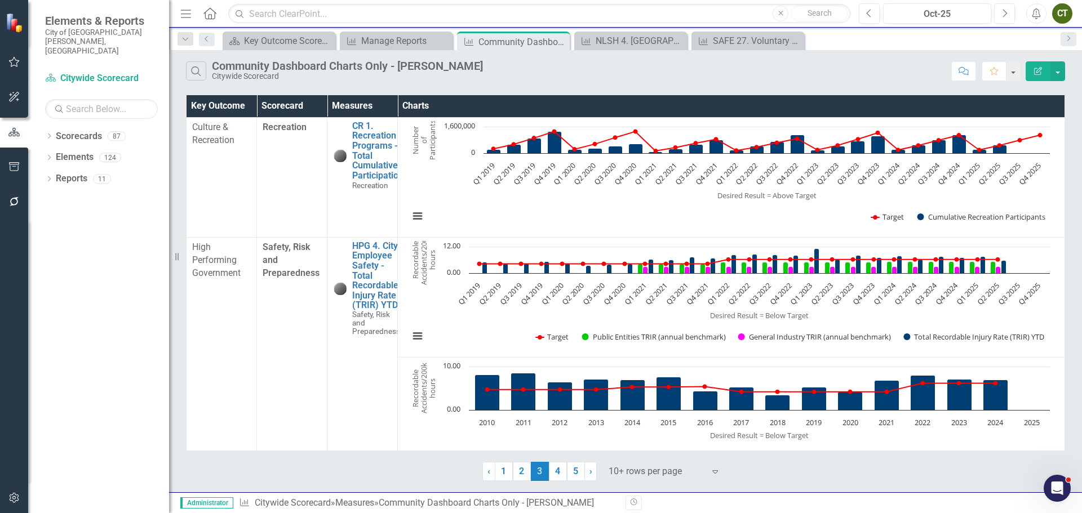
click at [1034, 68] on icon "Edit Report" at bounding box center [1038, 71] width 10 height 8
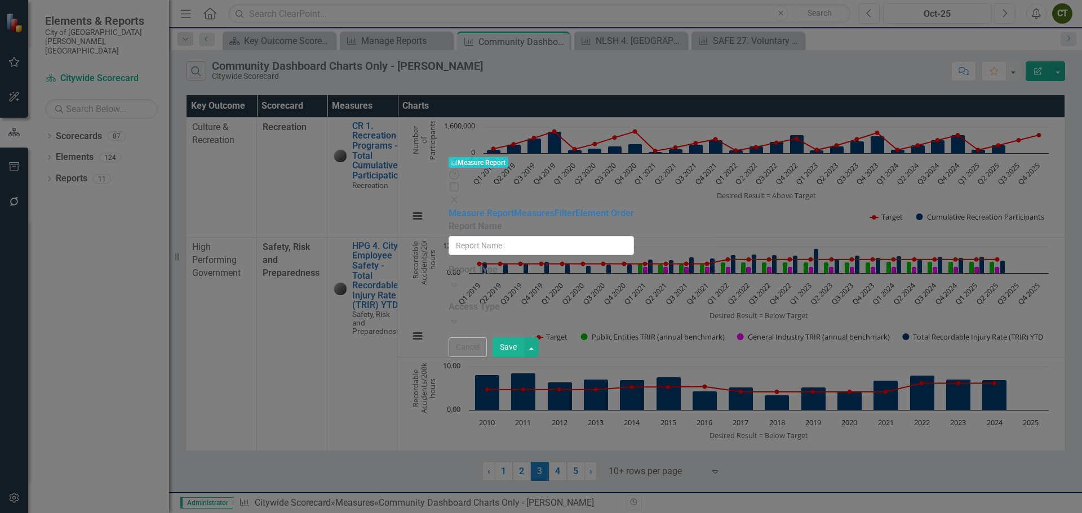
type input "Community Dashboard Charts Only - [PERSON_NAME]"
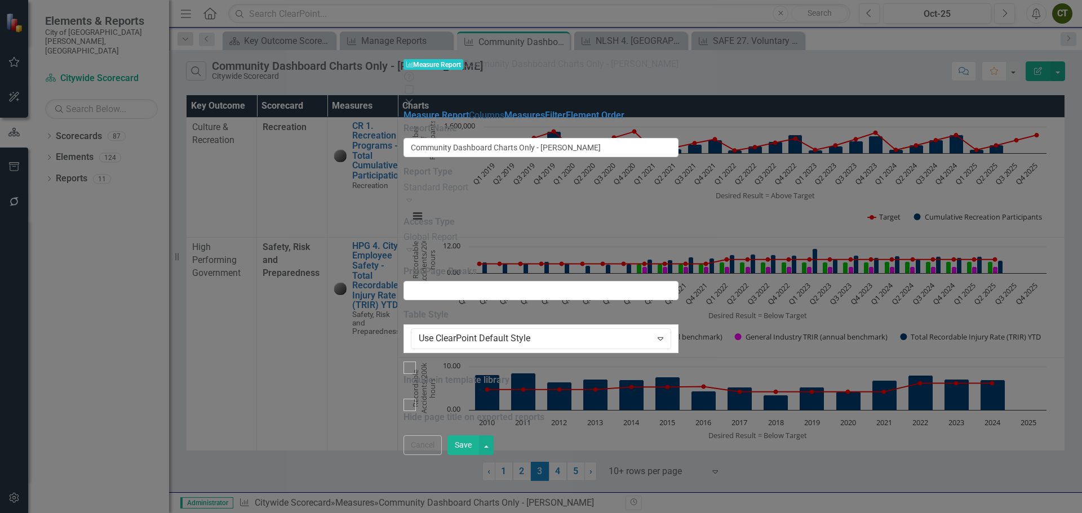
click at [469, 110] on link "Columns" at bounding box center [486, 115] width 35 height 11
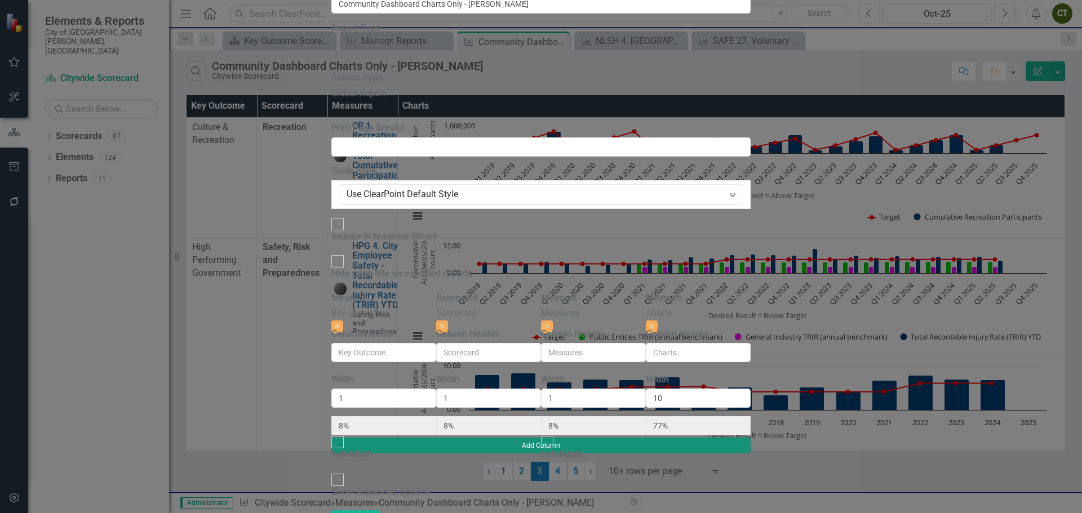
click at [750, 438] on button "Add Column" at bounding box center [540, 446] width 419 height 16
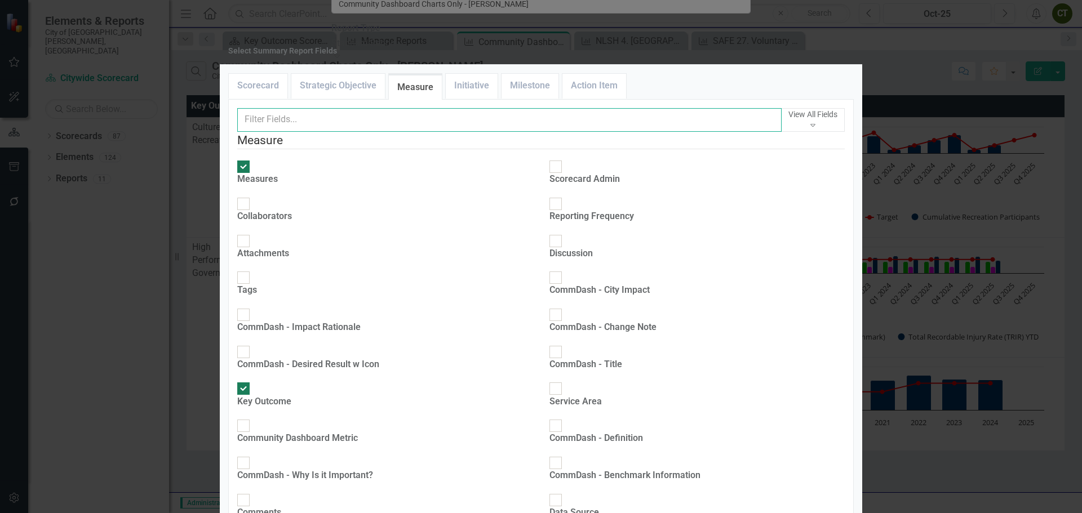
click at [486, 132] on input "text" at bounding box center [509, 120] width 544 height 24
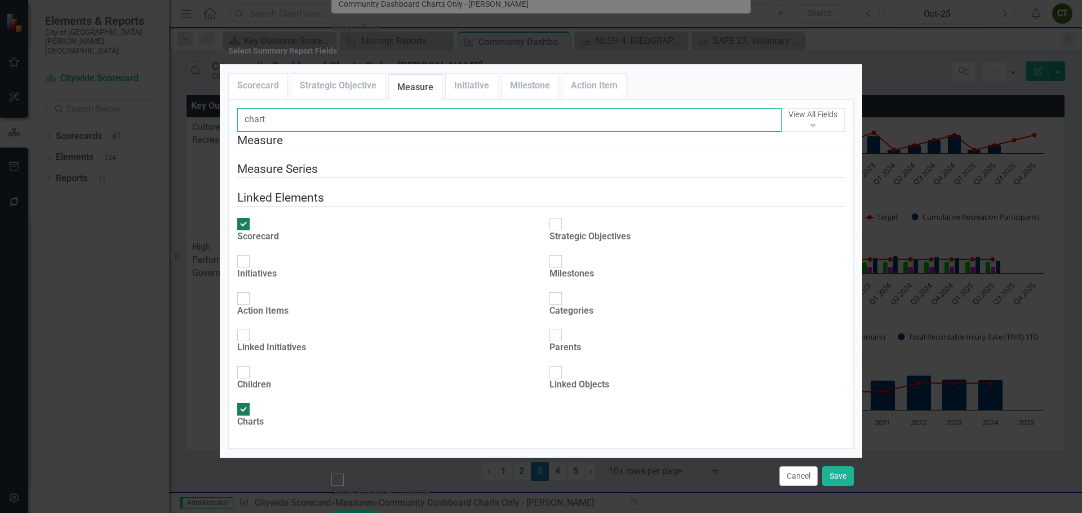
type input "chart"
click at [797, 466] on button "Cancel" at bounding box center [798, 476] width 38 height 20
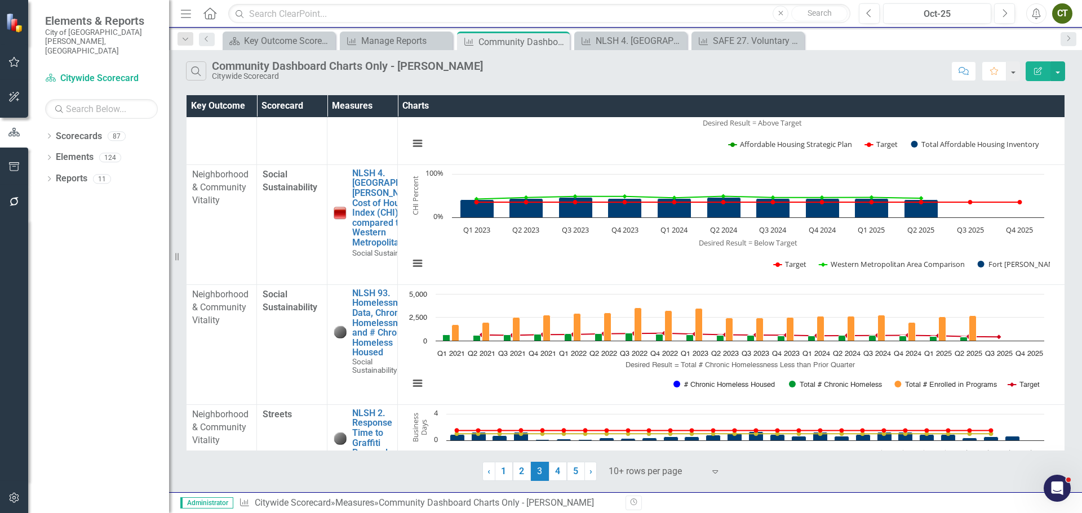
scroll to position [676, 0]
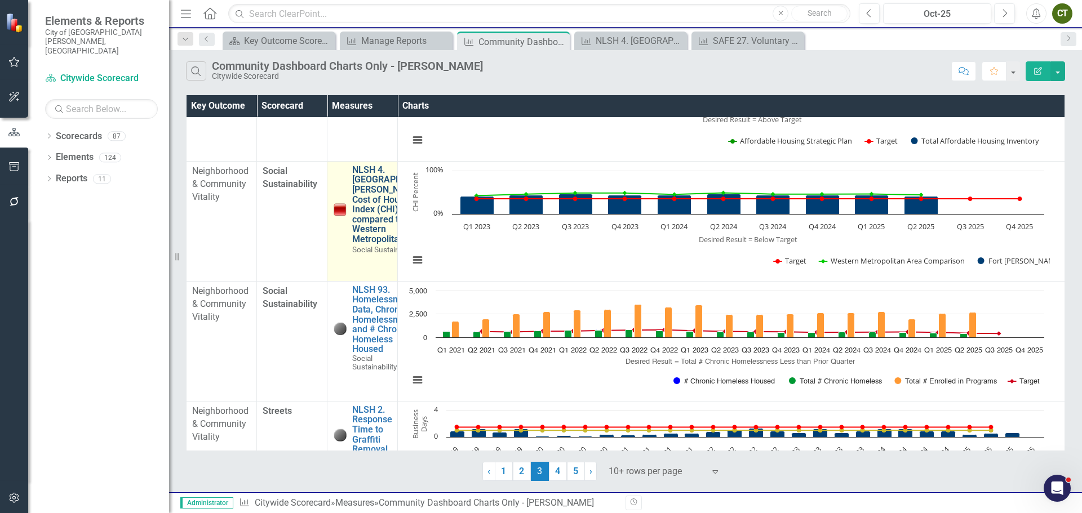
click at [372, 228] on link "NLSH 4. [GEOGRAPHIC_DATA][PERSON_NAME]' Cost of Housing Index (CHI) compared to…" at bounding box center [395, 204] width 87 height 79
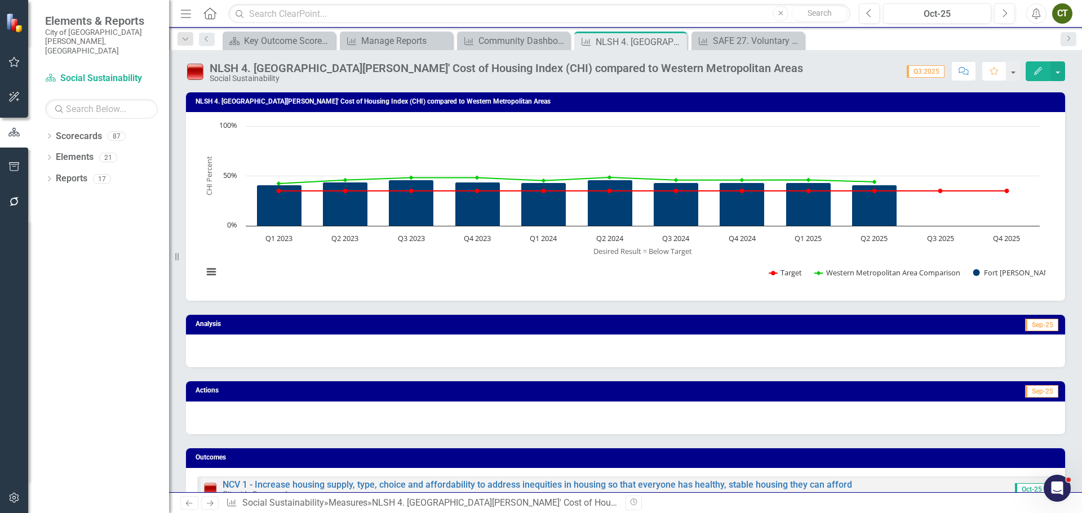
click at [548, 287] on rect "Interactive chart" at bounding box center [621, 205] width 848 height 169
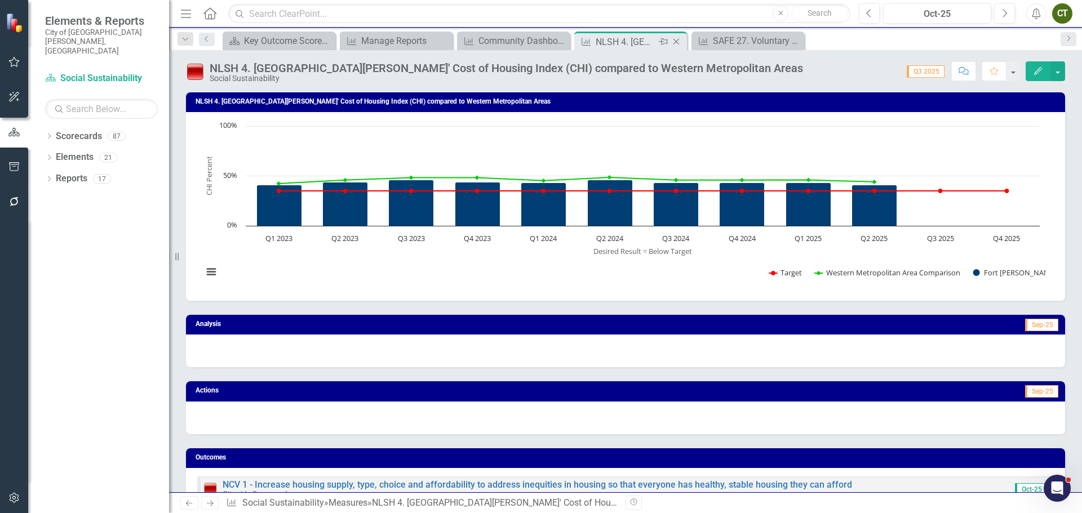
click at [677, 38] on icon "Close" at bounding box center [675, 41] width 11 height 9
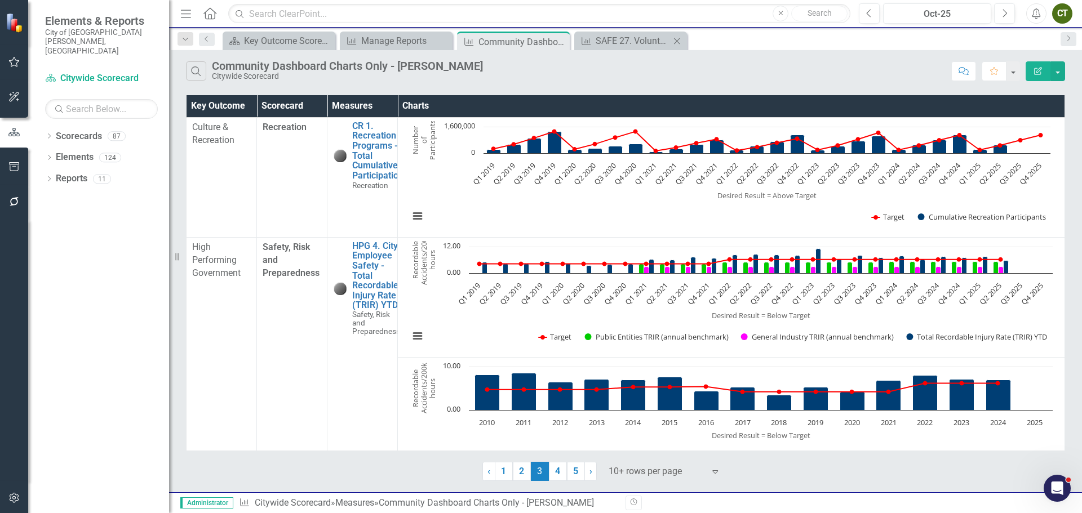
click at [677, 41] on icon at bounding box center [677, 41] width 6 height 6
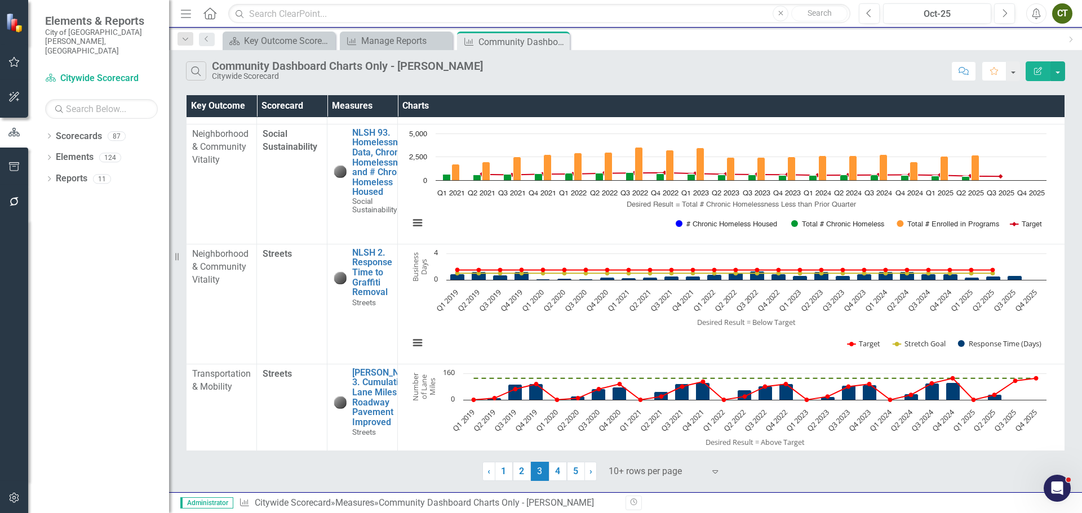
scroll to position [875, 0]
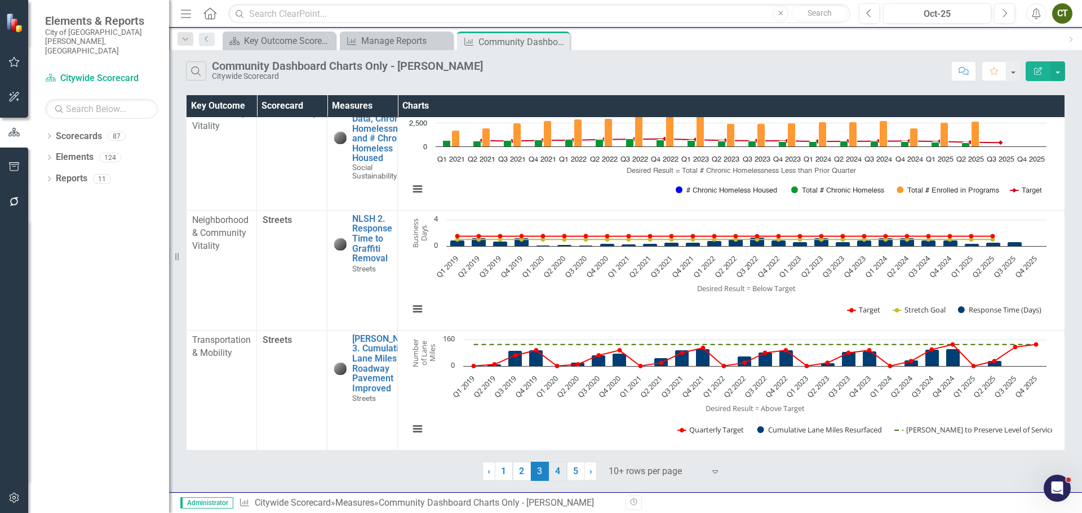
click at [554, 472] on link "4" at bounding box center [558, 471] width 18 height 19
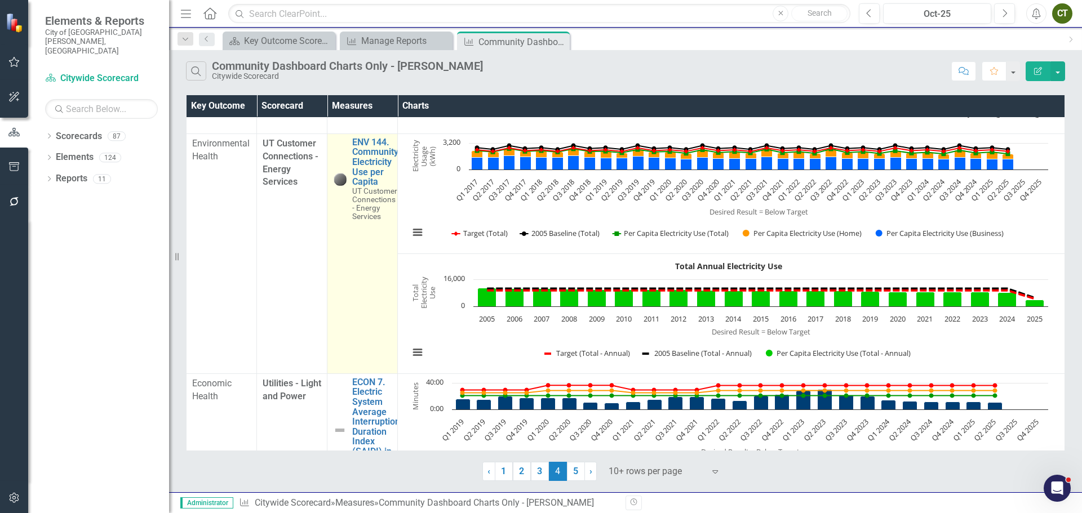
scroll to position [563, 0]
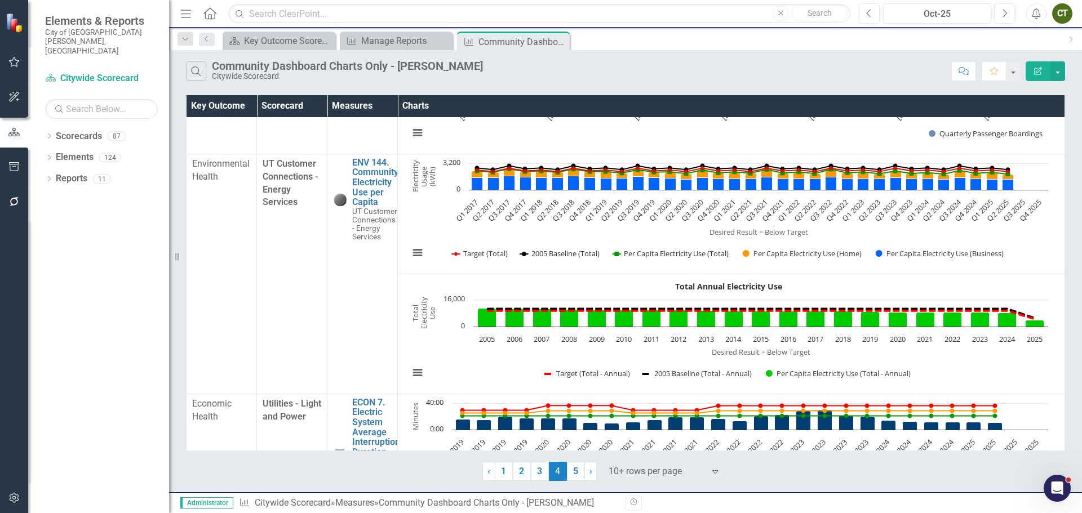
click at [429, 226] on rect "Interactive chart" at bounding box center [728, 214] width 650 height 113
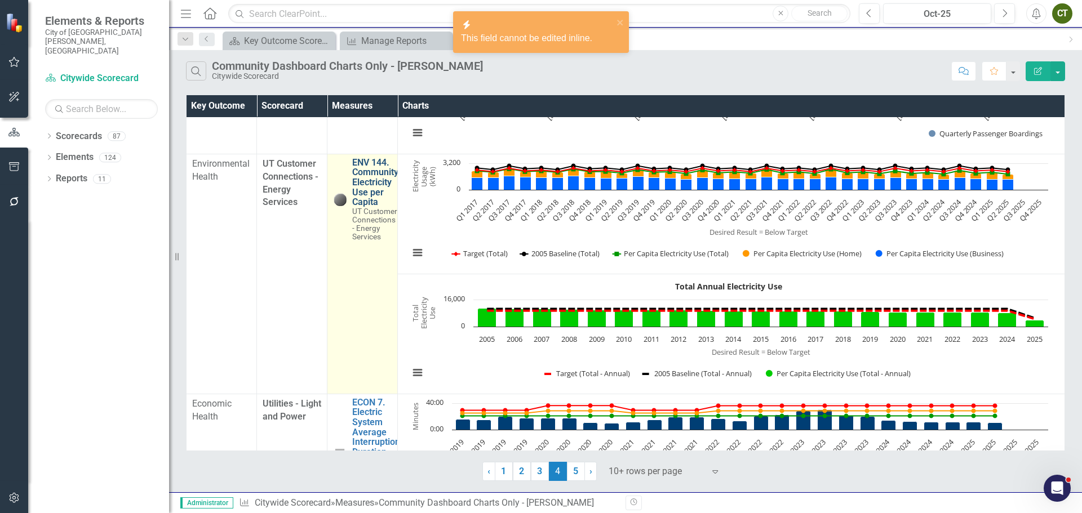
click at [382, 188] on link "ENV 144. Community Electricity Use per Capita" at bounding box center [375, 183] width 46 height 50
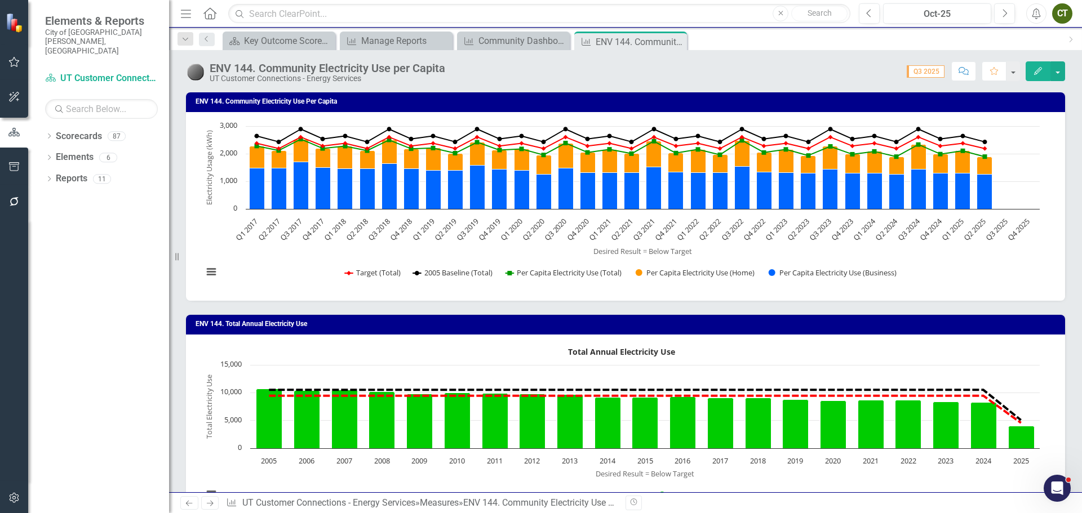
click at [300, 269] on rect "Interactive chart" at bounding box center [621, 205] width 848 height 169
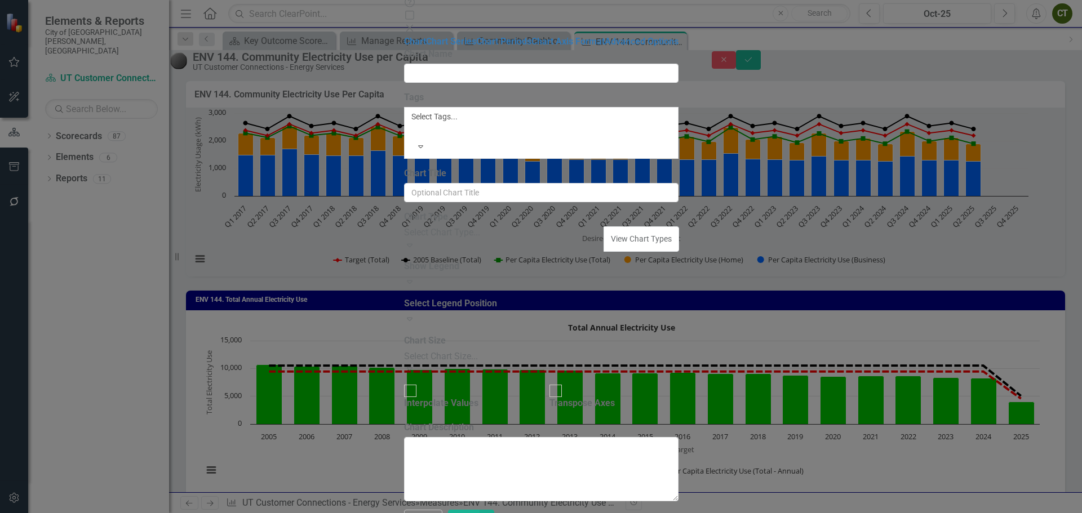
type input "ENV 144. Community Electricity Use Per Capita"
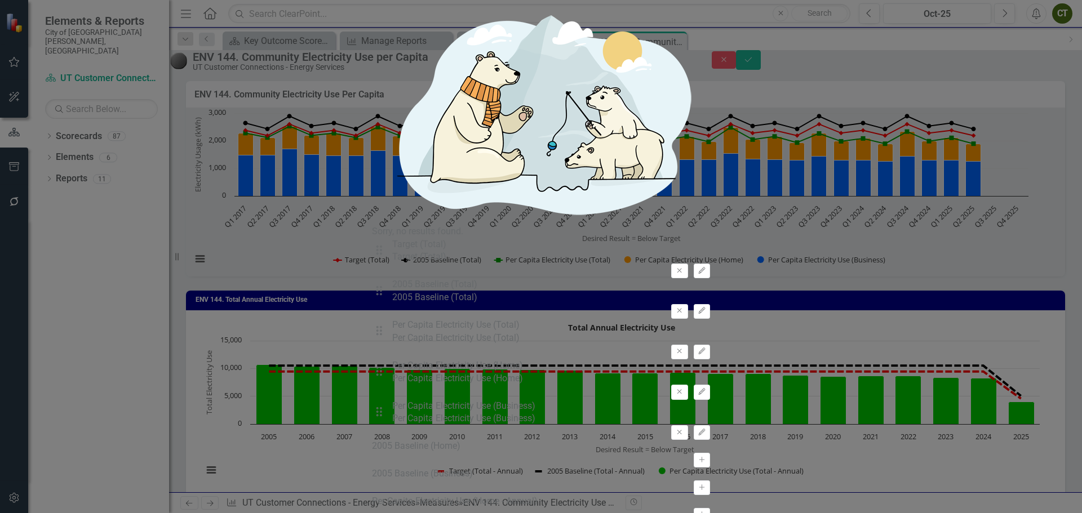
type input "comm"
click at [167, 513] on span "Comm Dash Graphs Quarterly (Start 2019)" at bounding box center [83, 519] width 167 height 11
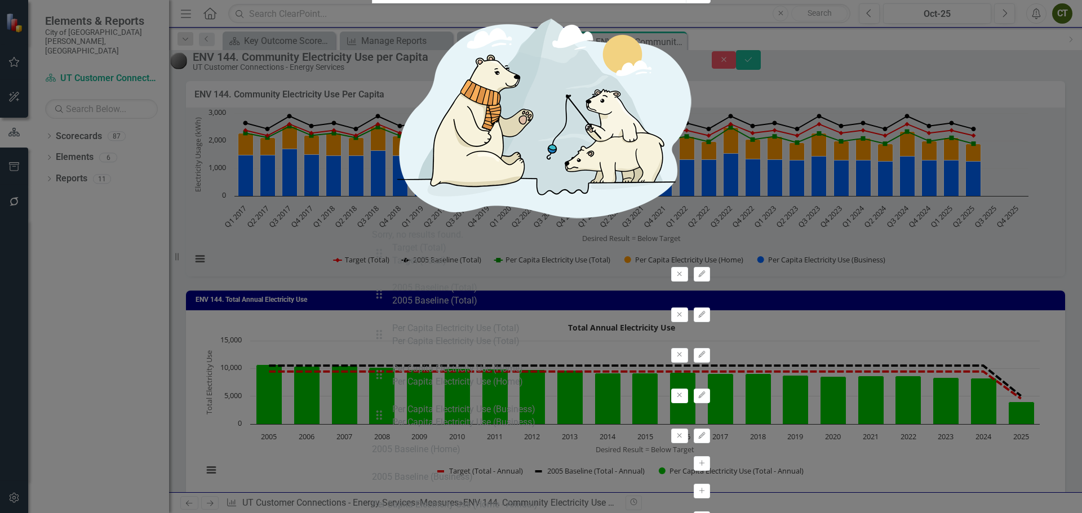
drag, startPoint x: 1043, startPoint y: 500, endPoint x: 549, endPoint y: 388, distance: 506.6
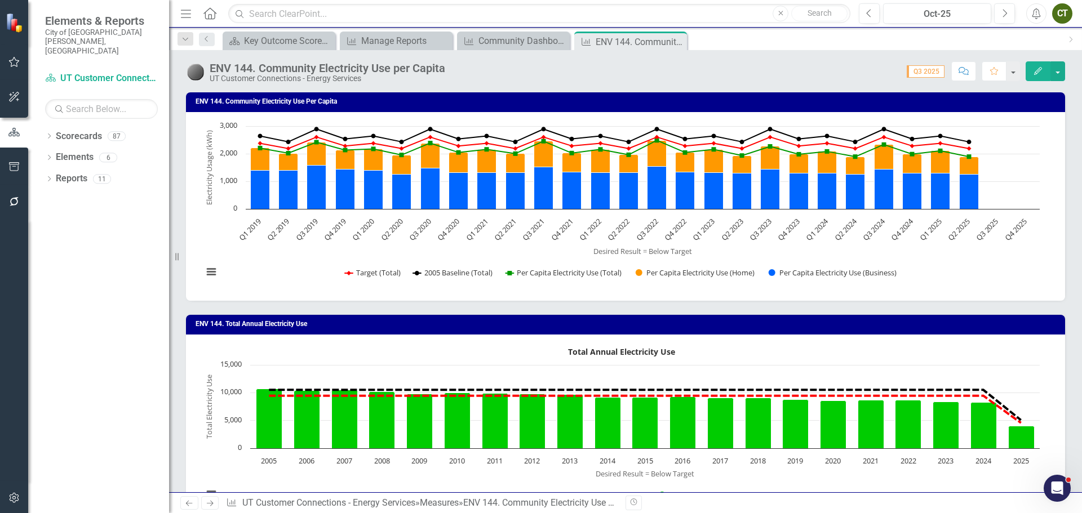
click at [516, 42] on div "icon.bolt Chart Updated" at bounding box center [541, 36] width 180 height 55
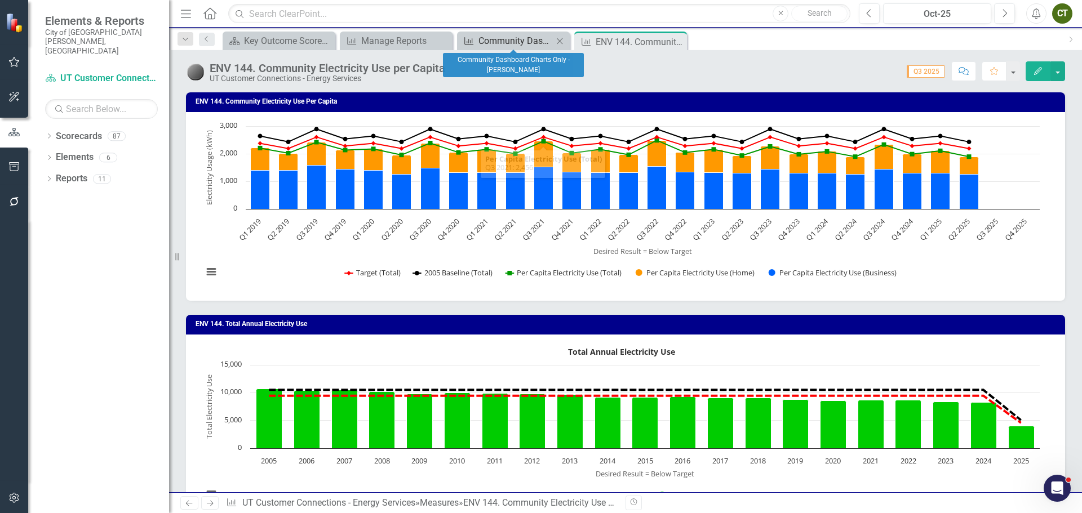
click at [523, 42] on div "Community Dashboard Charts Only - [PERSON_NAME]" at bounding box center [515, 41] width 74 height 14
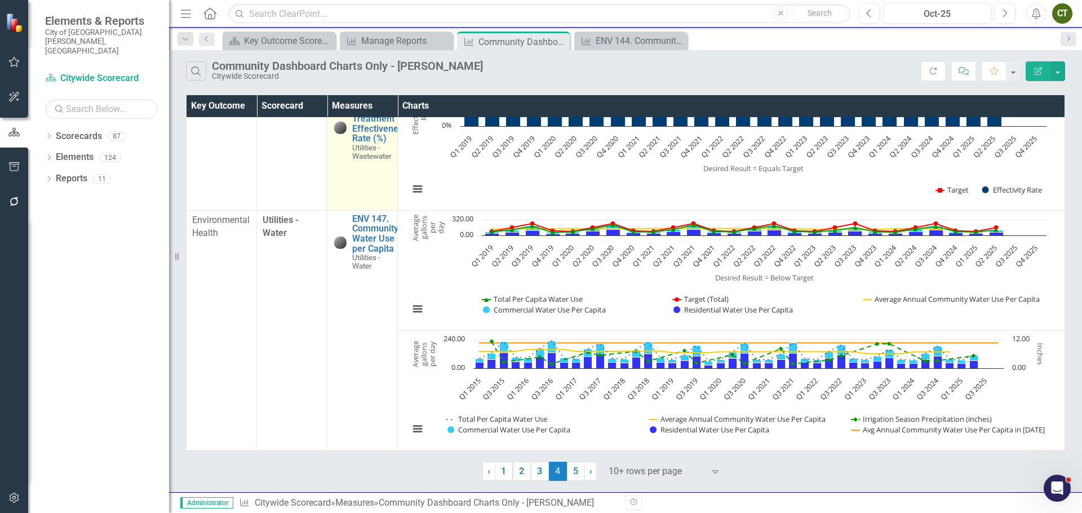
scroll to position [998, 0]
click at [580, 470] on link "5" at bounding box center [576, 471] width 18 height 19
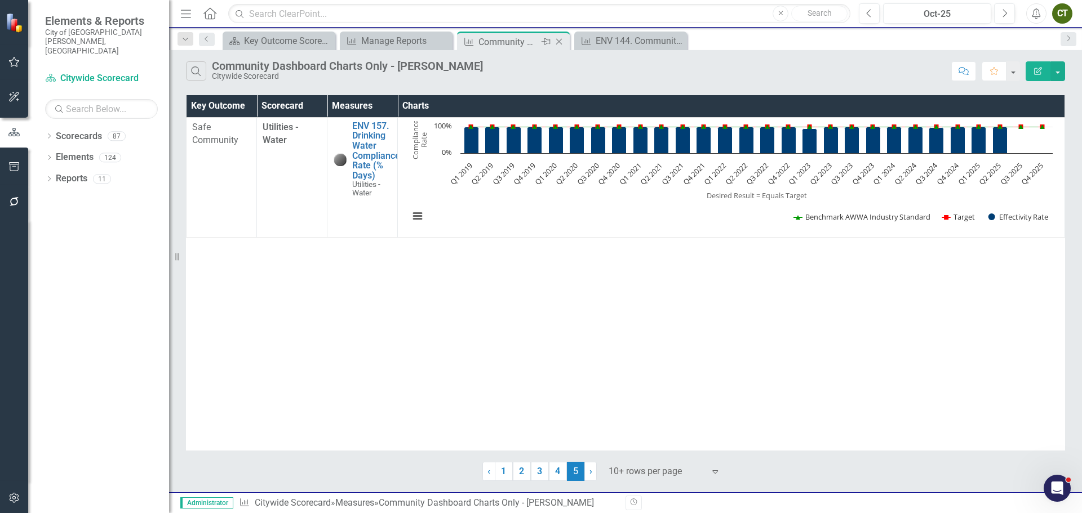
click at [559, 40] on icon "Close" at bounding box center [558, 41] width 11 height 9
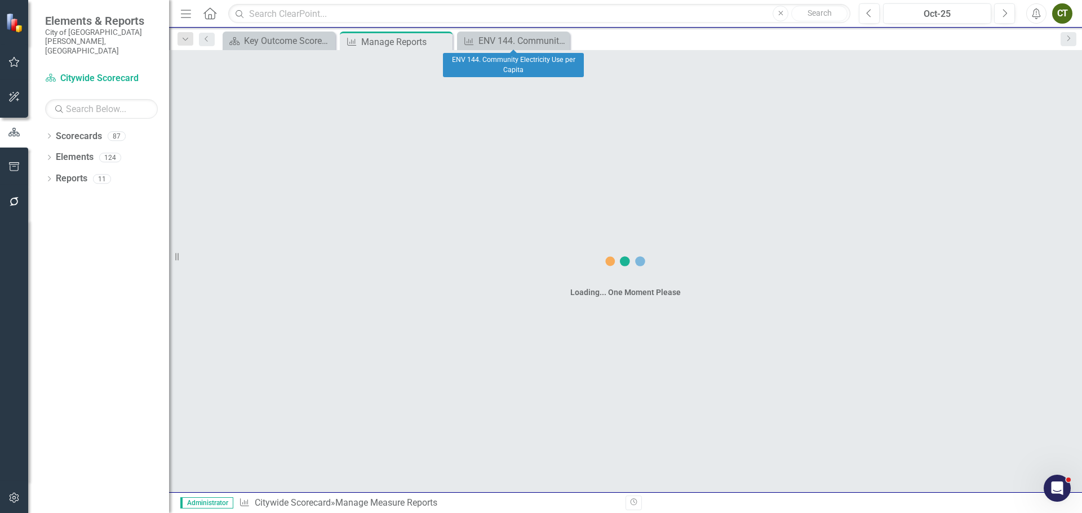
click at [0, 0] on icon at bounding box center [0, 0] width 0 height 0
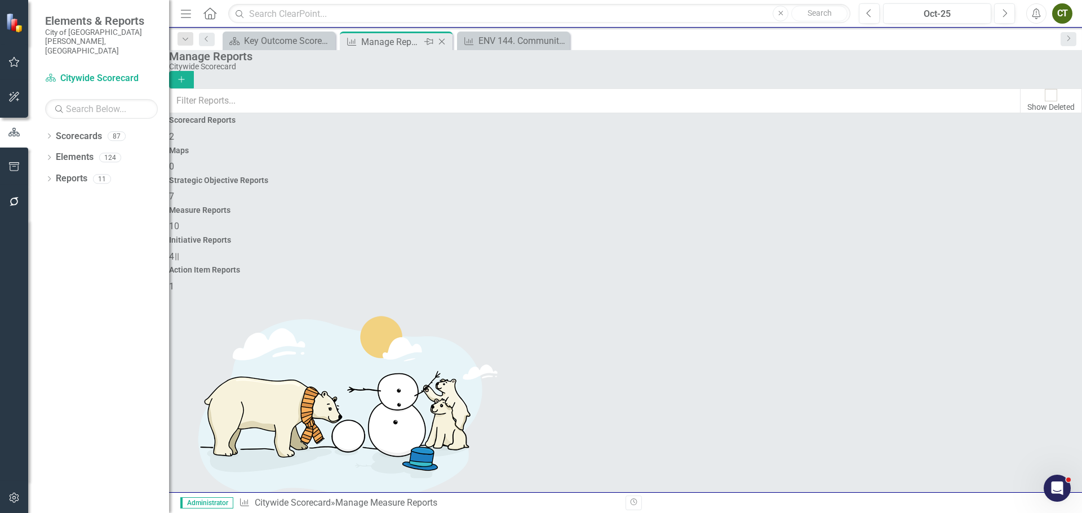
click at [442, 39] on icon "Close" at bounding box center [441, 41] width 11 height 9
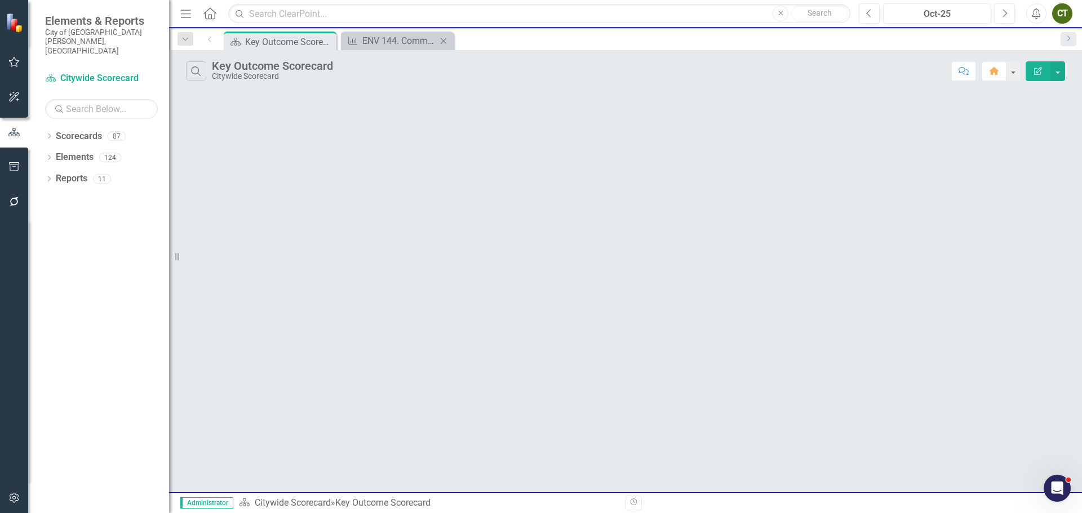
click at [442, 41] on icon "Close" at bounding box center [443, 41] width 11 height 9
